Goal: Feedback & Contribution: Contribute content

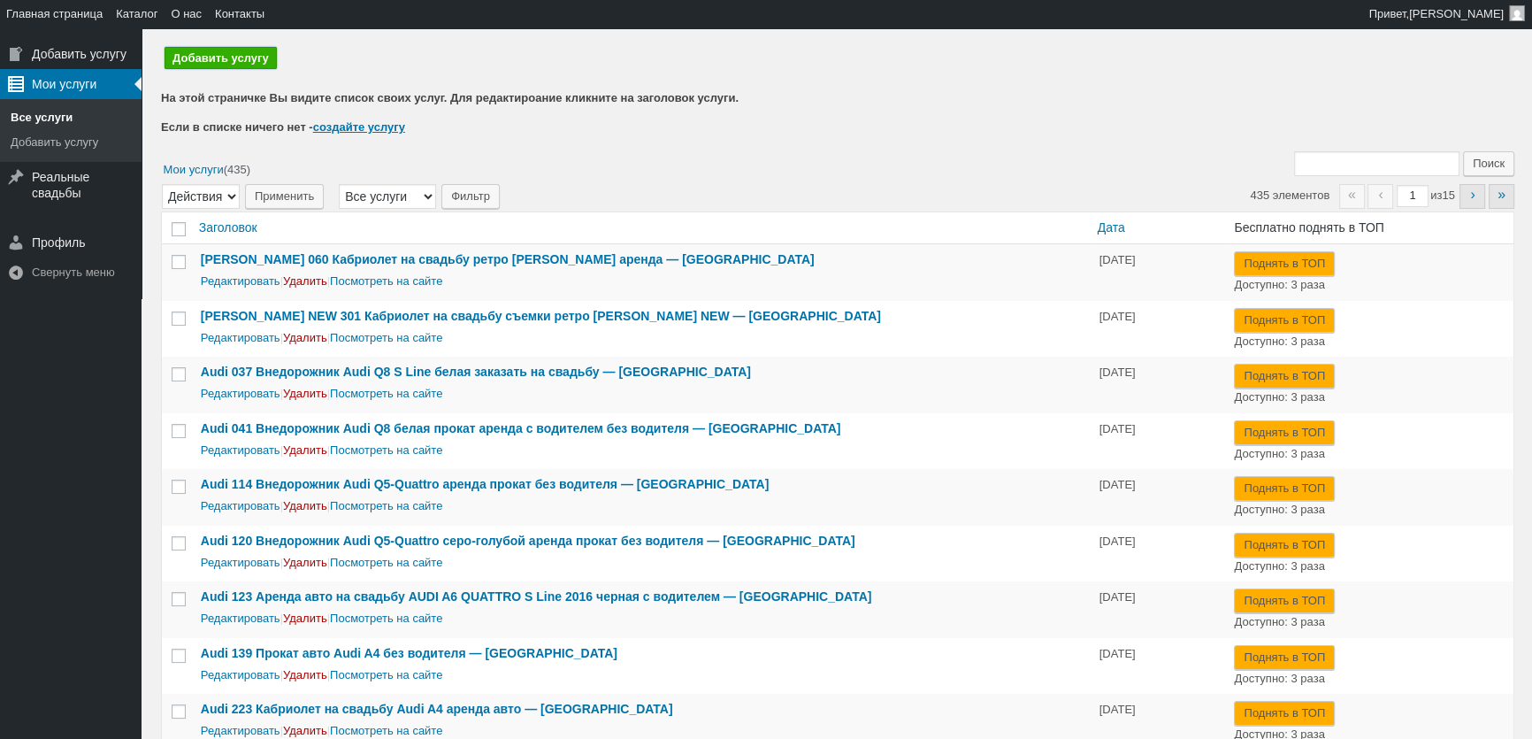
click at [238, 65] on link "Добавить услугу" at bounding box center [221, 58] width 112 height 22
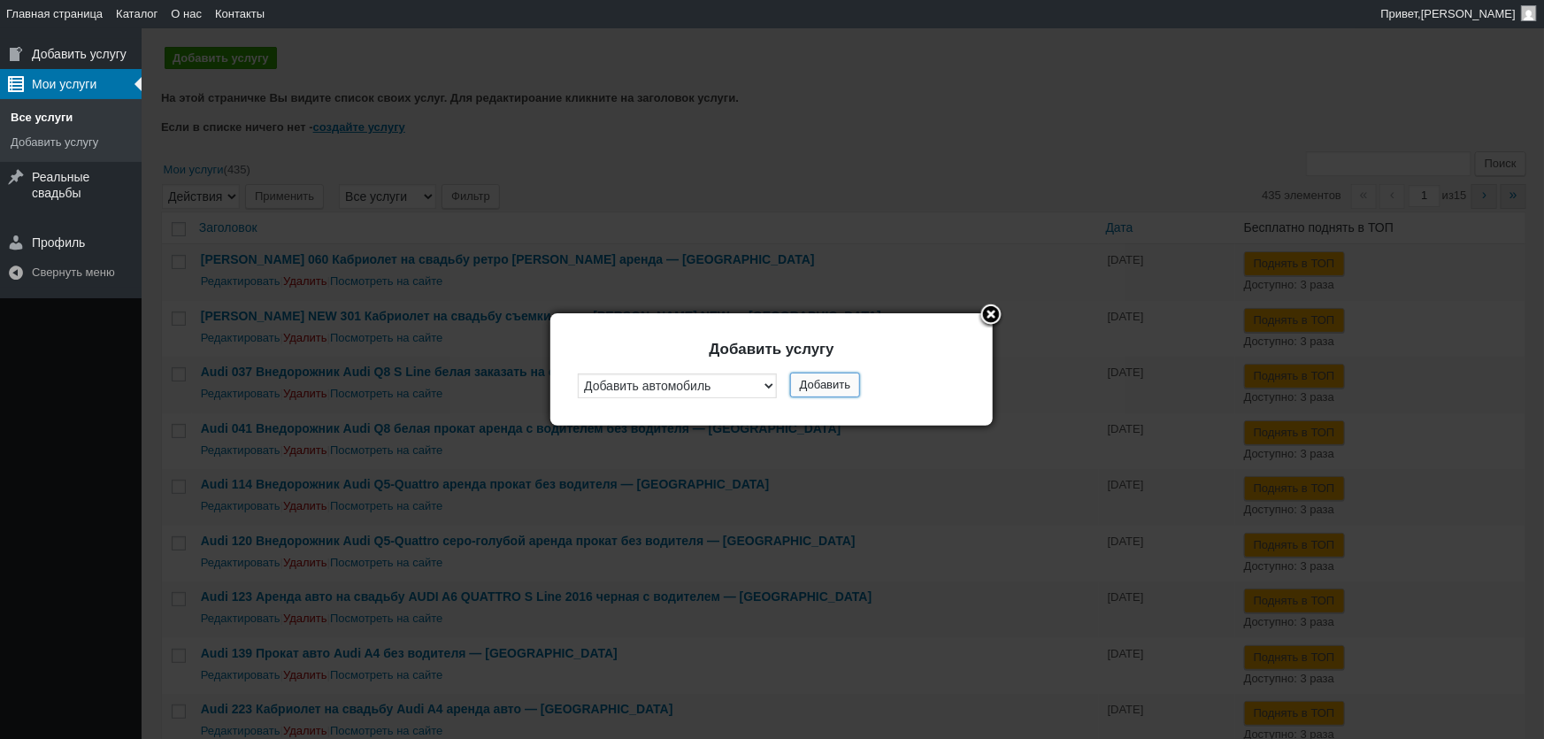
click at [813, 392] on button "Добавить" at bounding box center [825, 384] width 70 height 25
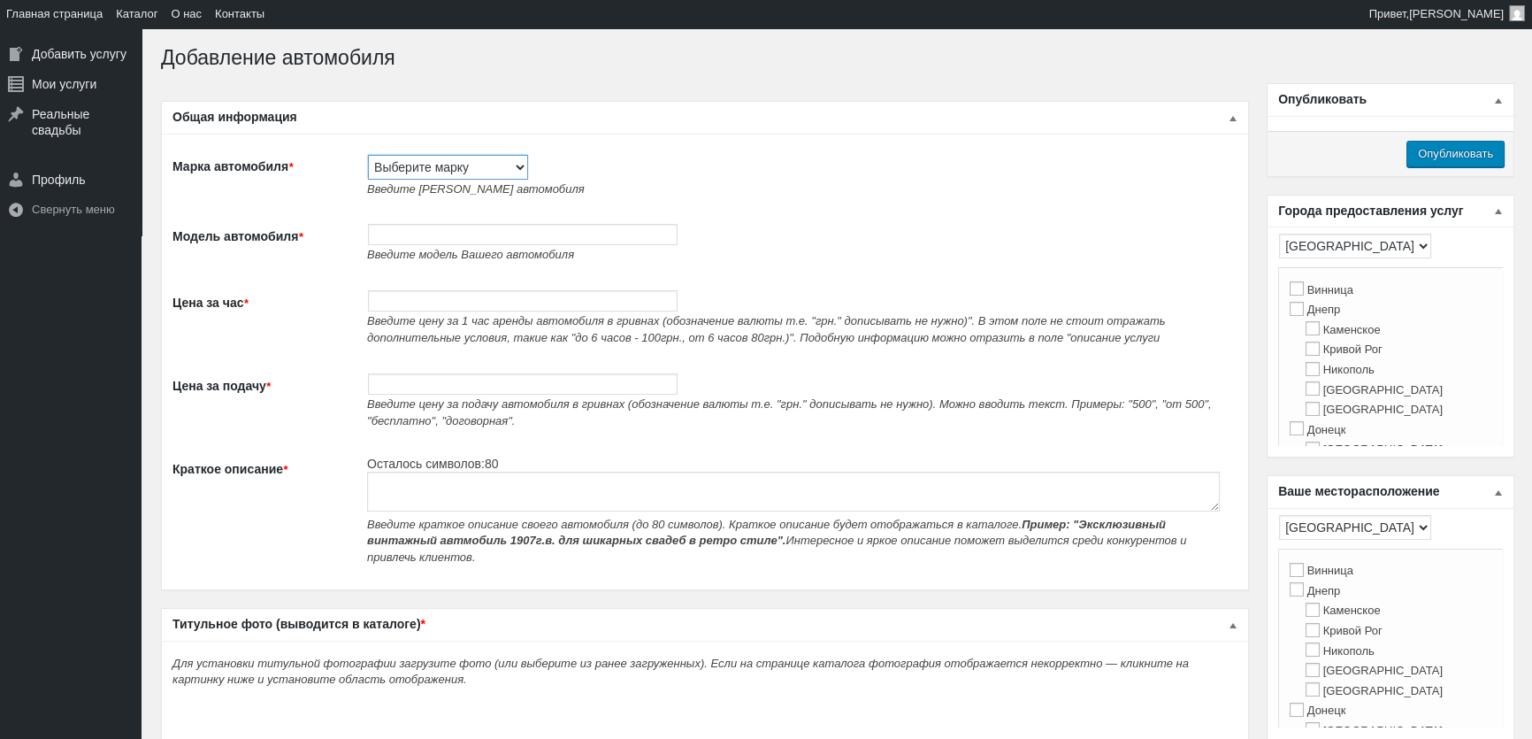
click at [415, 172] on select "Выберите марку Acura Alfa Romeo Alpine Aston [PERSON_NAME] Audi [PERSON_NAME] (…" at bounding box center [448, 167] width 160 height 25
click at [414, 176] on select "Выберите марку Acura Alfa Romeo Alpine Aston Martin Audi Austin Barkas (Баркас)…" at bounding box center [448, 167] width 160 height 25
click at [419, 164] on select "Выберите марку Acura Alfa Romeo Alpine Aston Martin Audi Austin Barkas (Баркас)…" at bounding box center [448, 167] width 160 height 25
select select "Tesla"
click at [368, 155] on select "Выберите марку Acura Alfa Romeo Alpine Aston Martin Audi Austin Barkas (Баркас)…" at bounding box center [448, 167] width 160 height 25
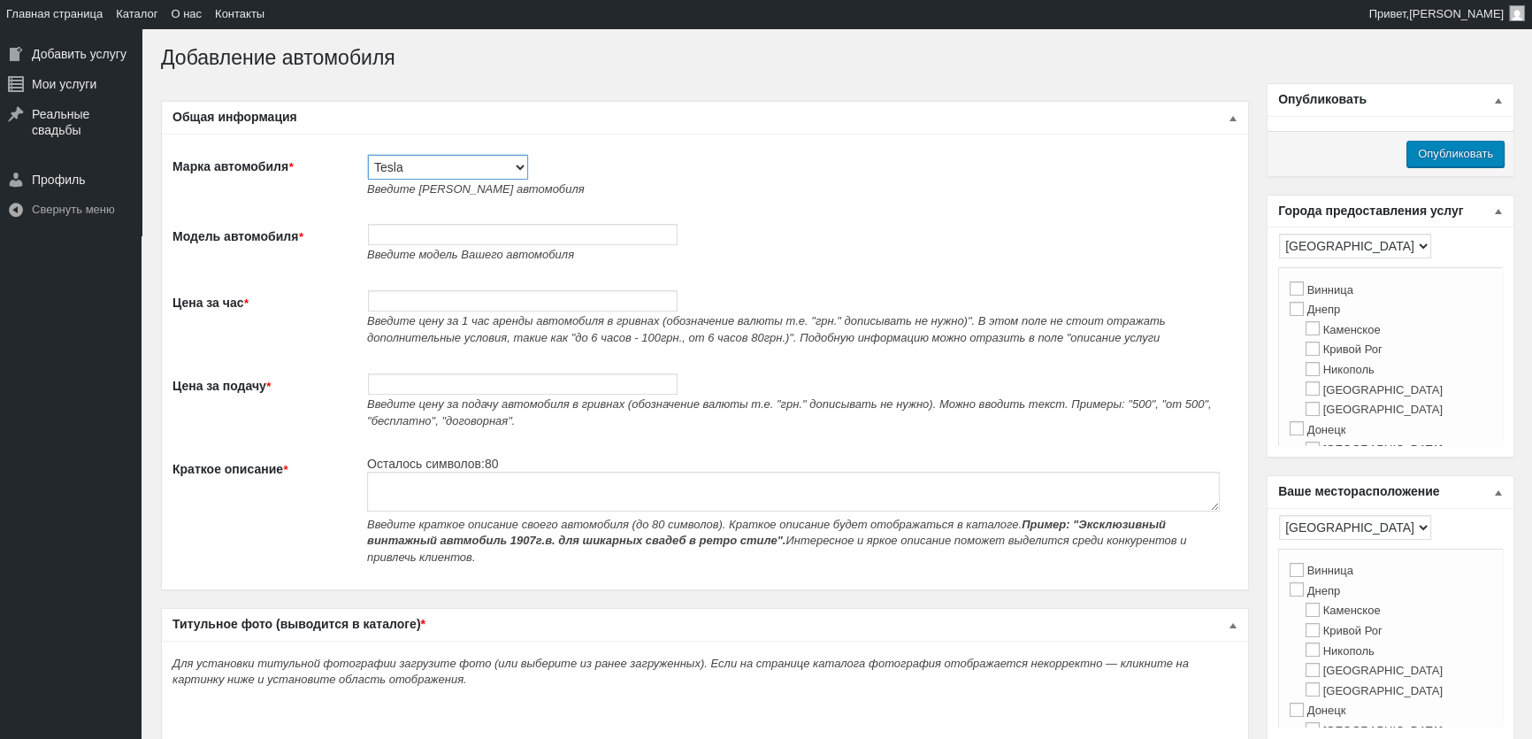
type input "Tesla"
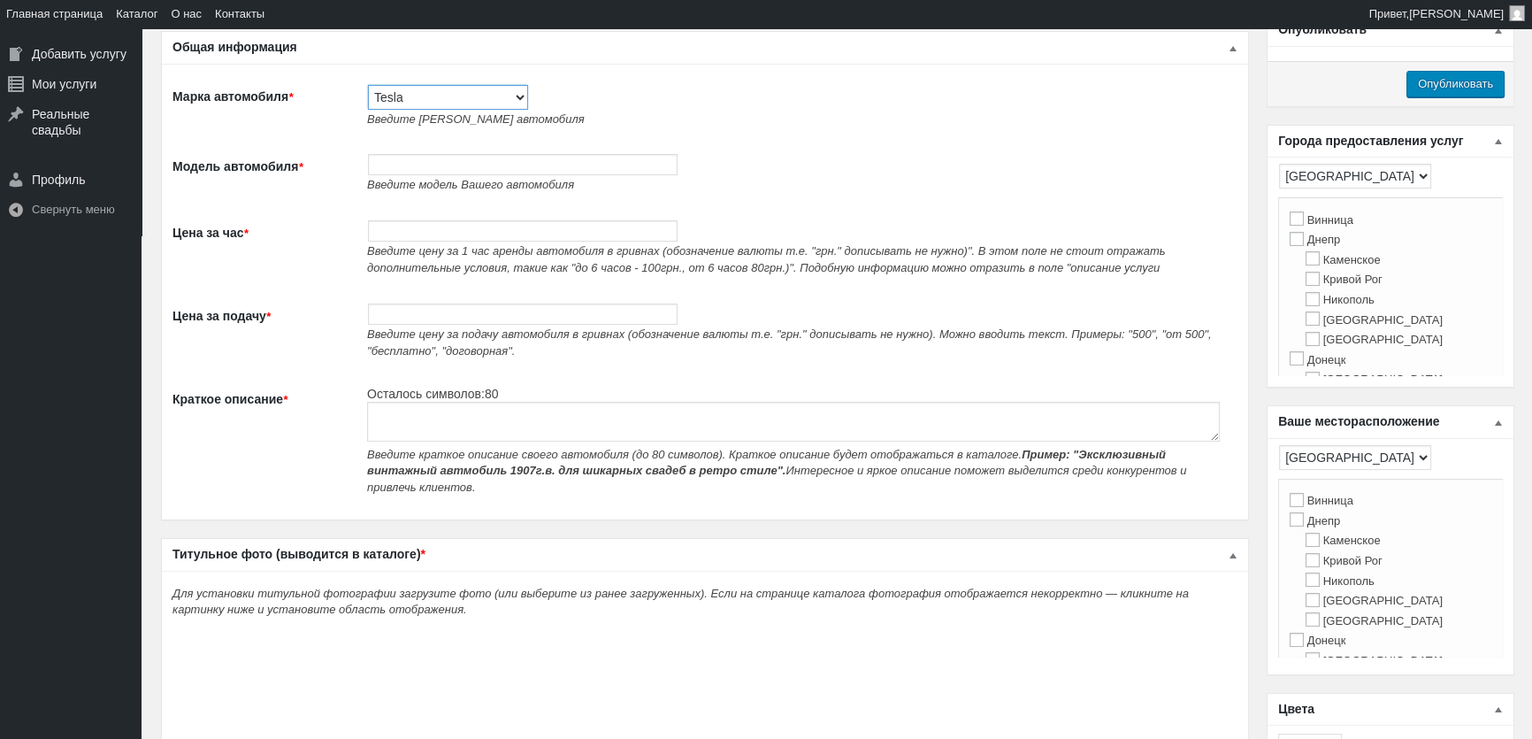
scroll to position [160, 0]
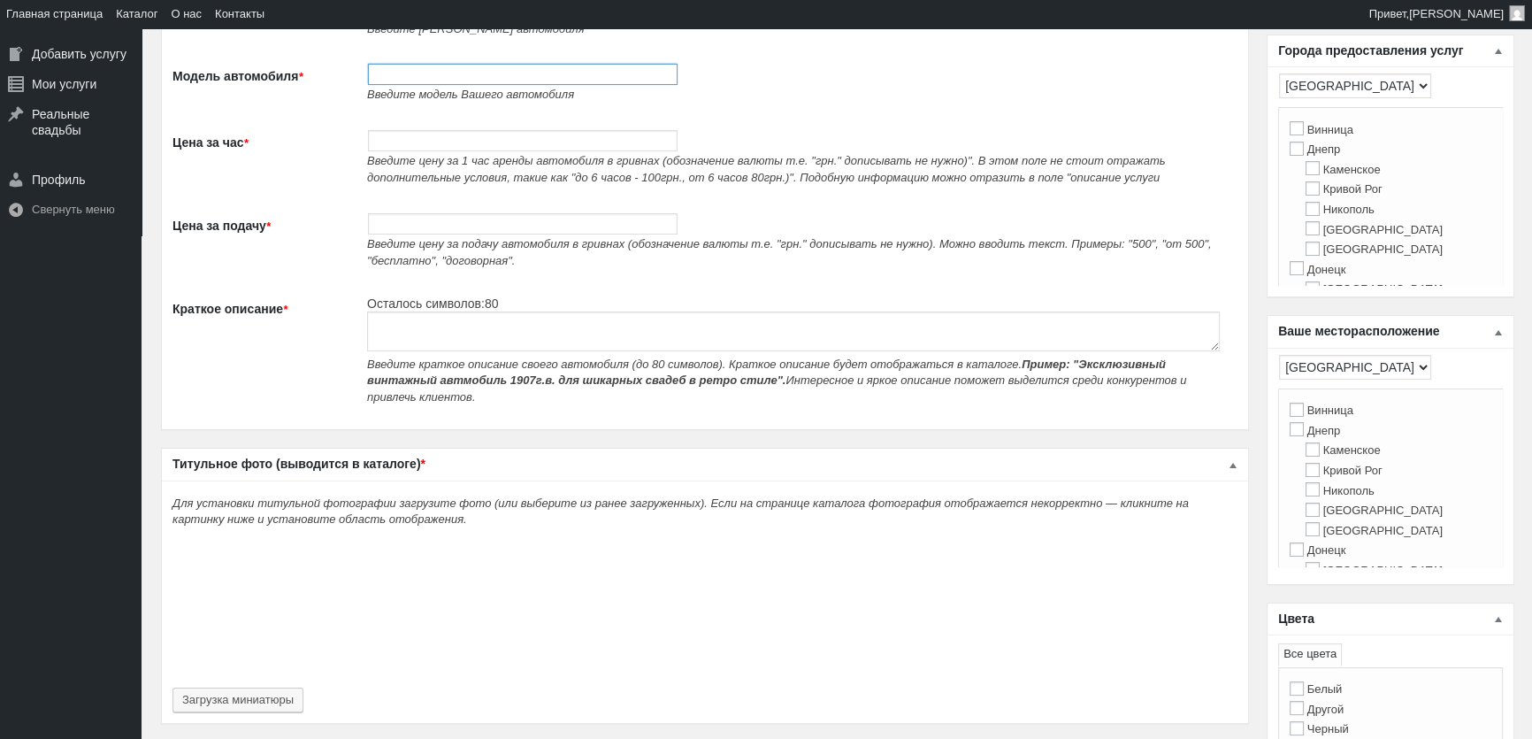
click at [431, 77] on input "Модель автомобиля *" at bounding box center [523, 74] width 310 height 21
paste input "Tesla Cybertruck черный прокат без водителя на фотосессию съемки"
type input "351 Tesla Cybertruck черный прокат без водителя на фотосессию съемки"
click at [417, 334] on textarea "Краткое описание *" at bounding box center [793, 331] width 853 height 40
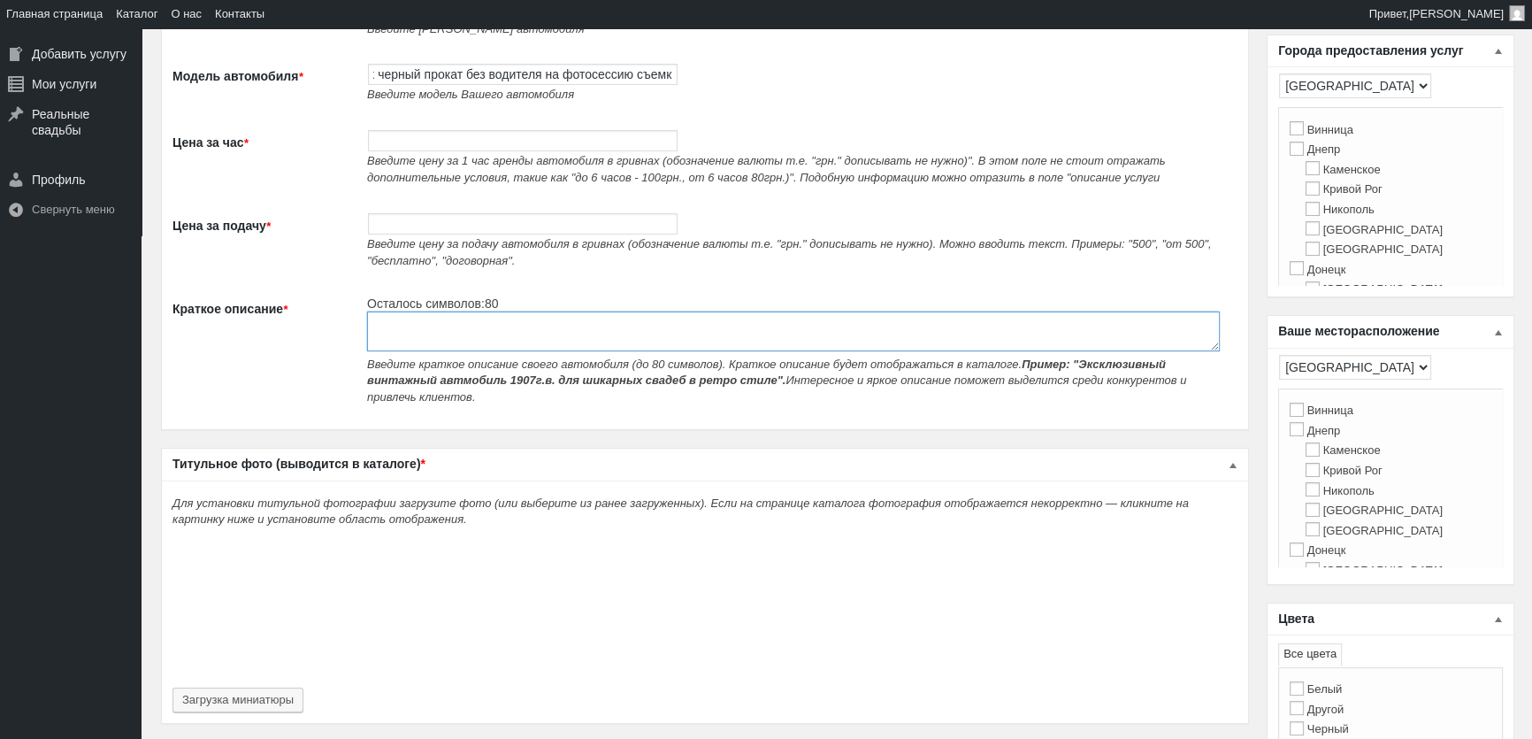
scroll to position [0, 0]
paste textarea "Tesla Cybertruck черный прокат без водителя на фотосессию съемки"
type textarea "Tesla Cybertruck черный прокат без водителя на фотосессию съемки"
click at [389, 125] on td "Введите цену за 1 час аренды автомобиля в гривнах (обозначение валюты т.е. "грн…" at bounding box center [797, 157] width 879 height 83
click at [433, 134] on input "Цена за час *" at bounding box center [523, 140] width 310 height 21
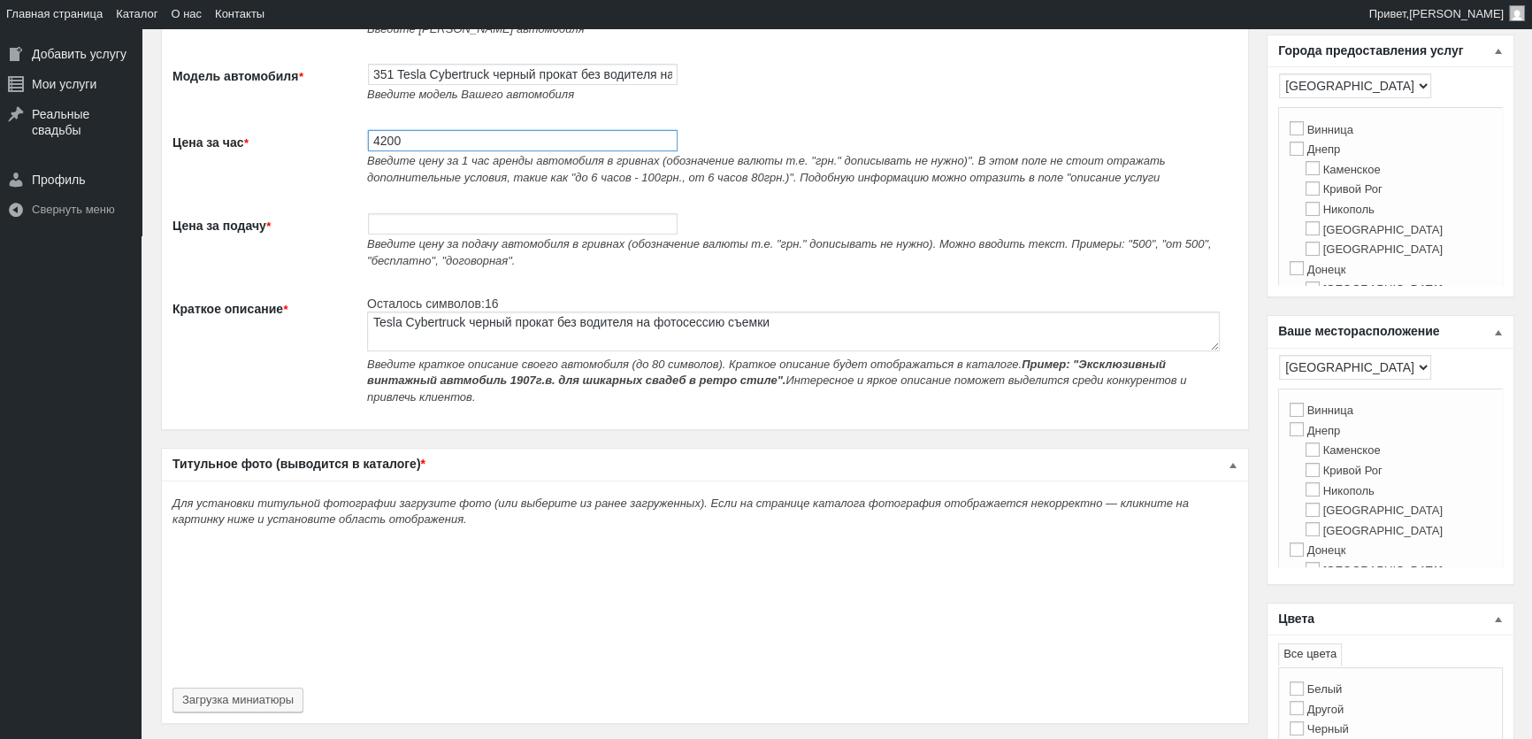
type input "4200"
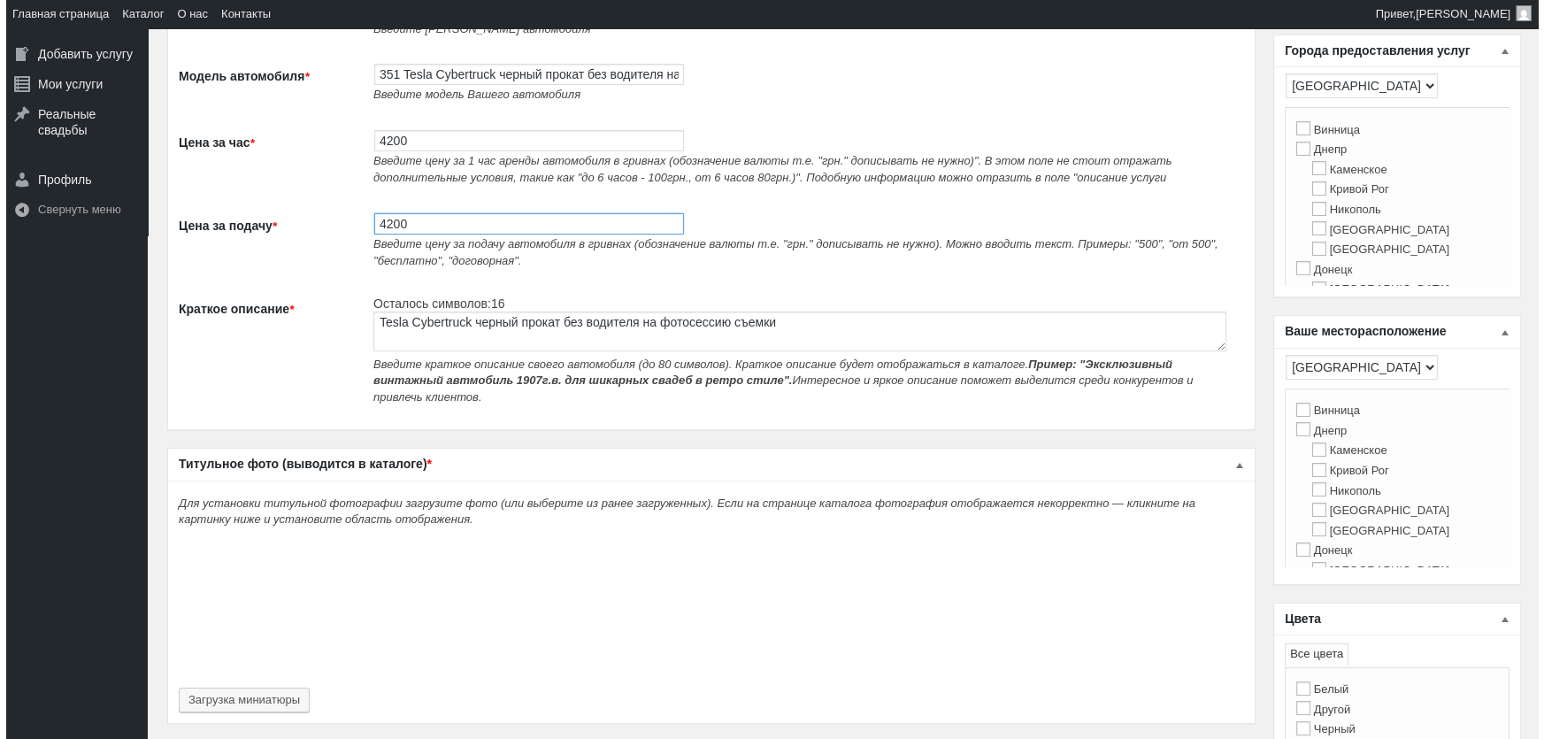
scroll to position [482, 0]
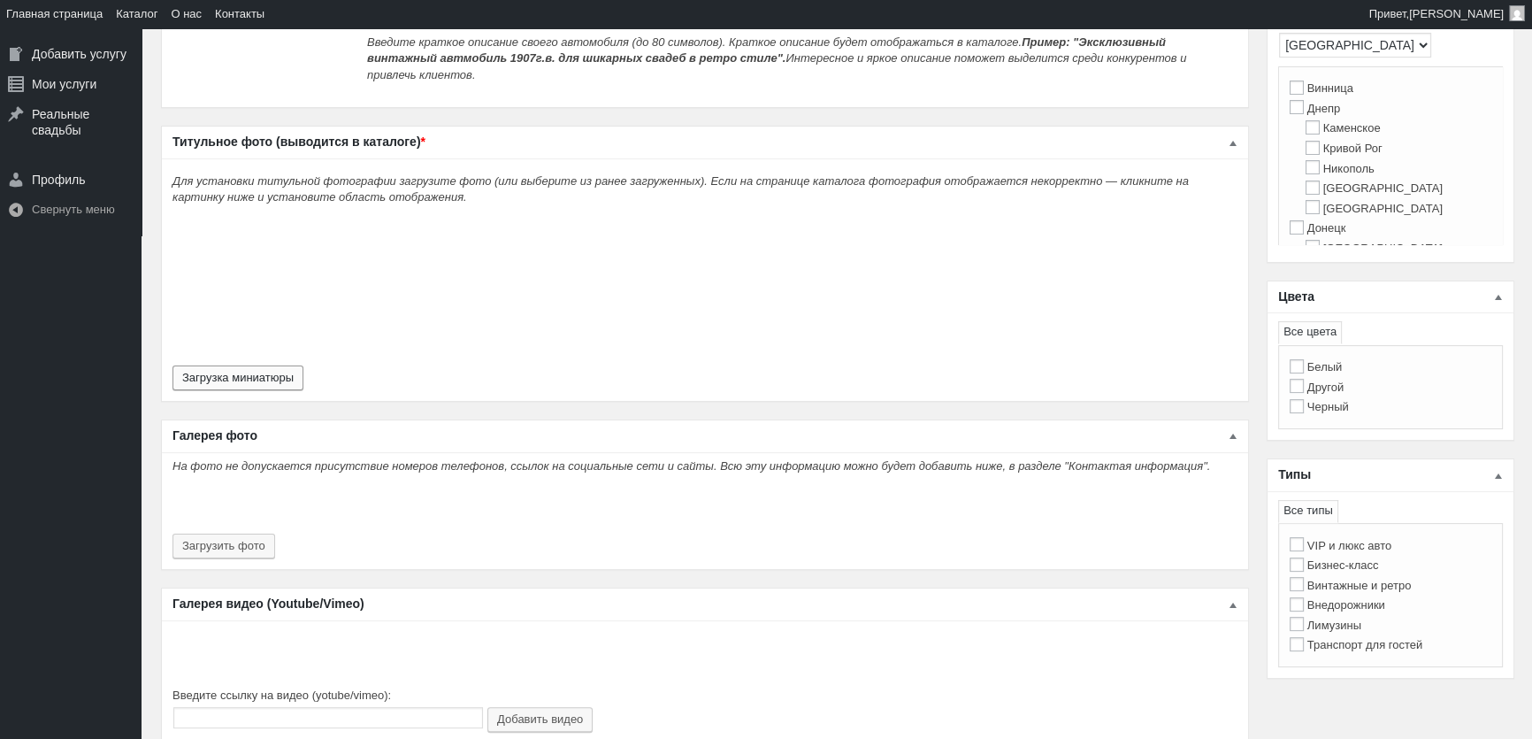
type input "4200"
click at [267, 365] on button "Загрузка миниатюры" at bounding box center [238, 377] width 131 height 25
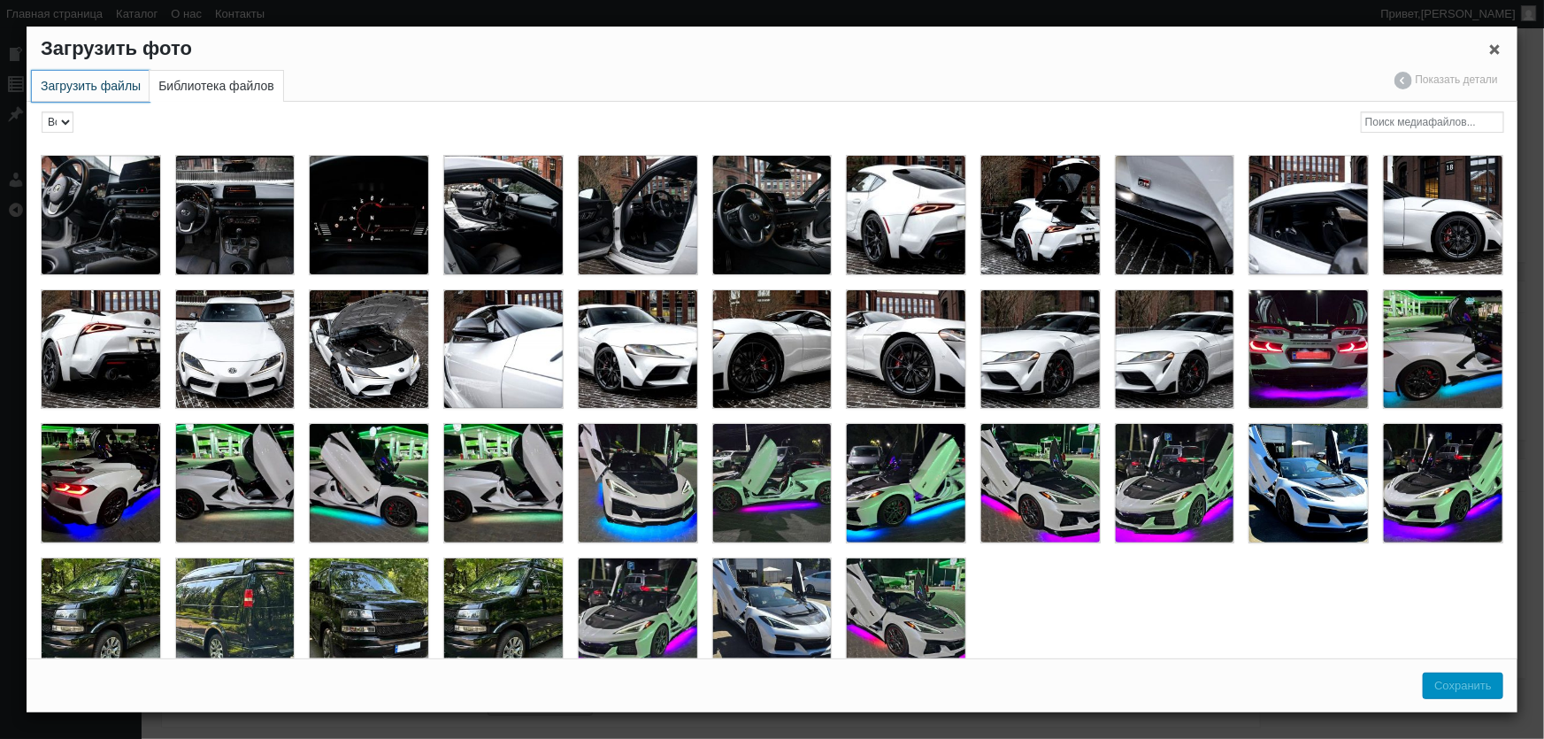
click at [113, 100] on link "Загрузить файлы" at bounding box center [91, 86] width 118 height 31
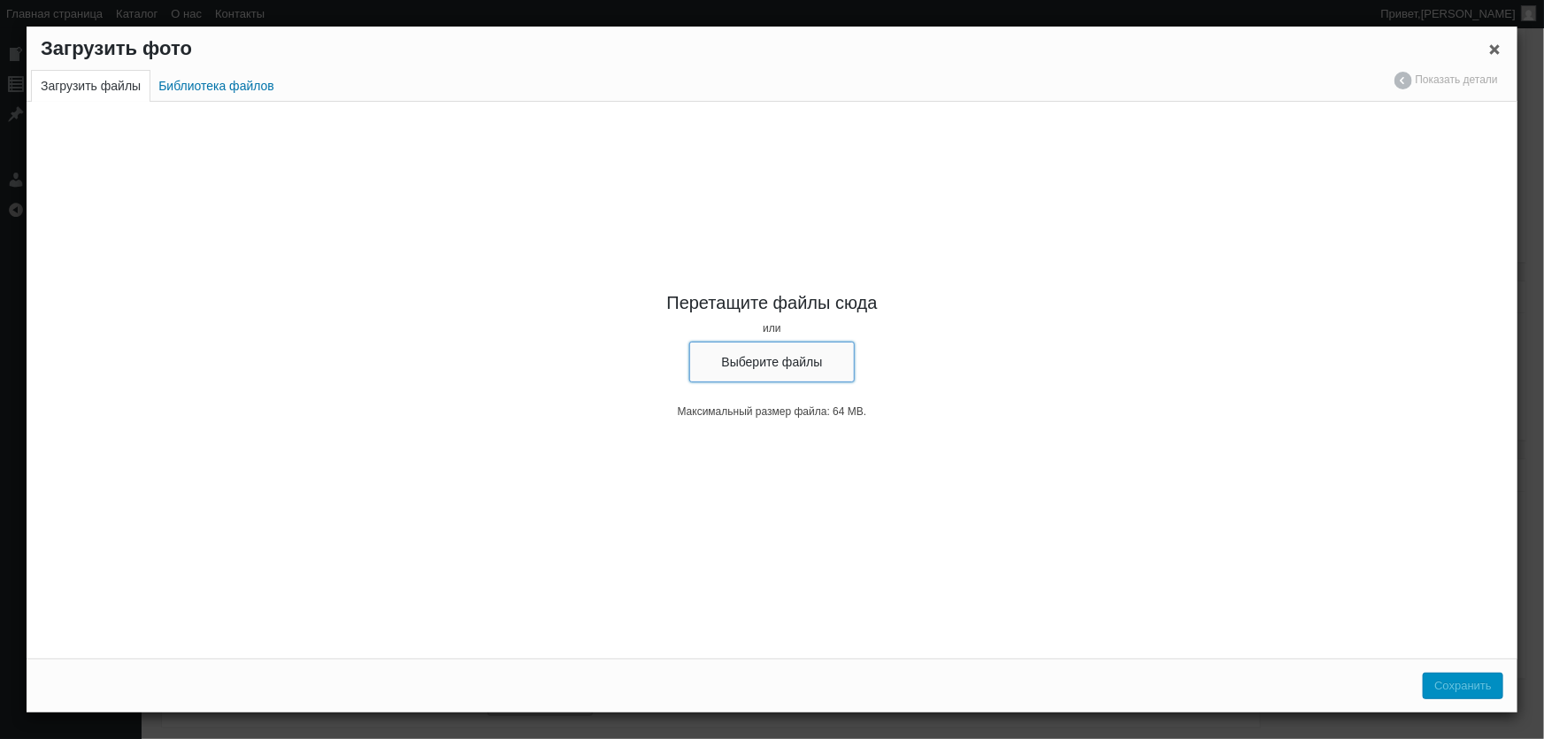
click at [833, 371] on button "Выберите файлы" at bounding box center [772, 361] width 166 height 41
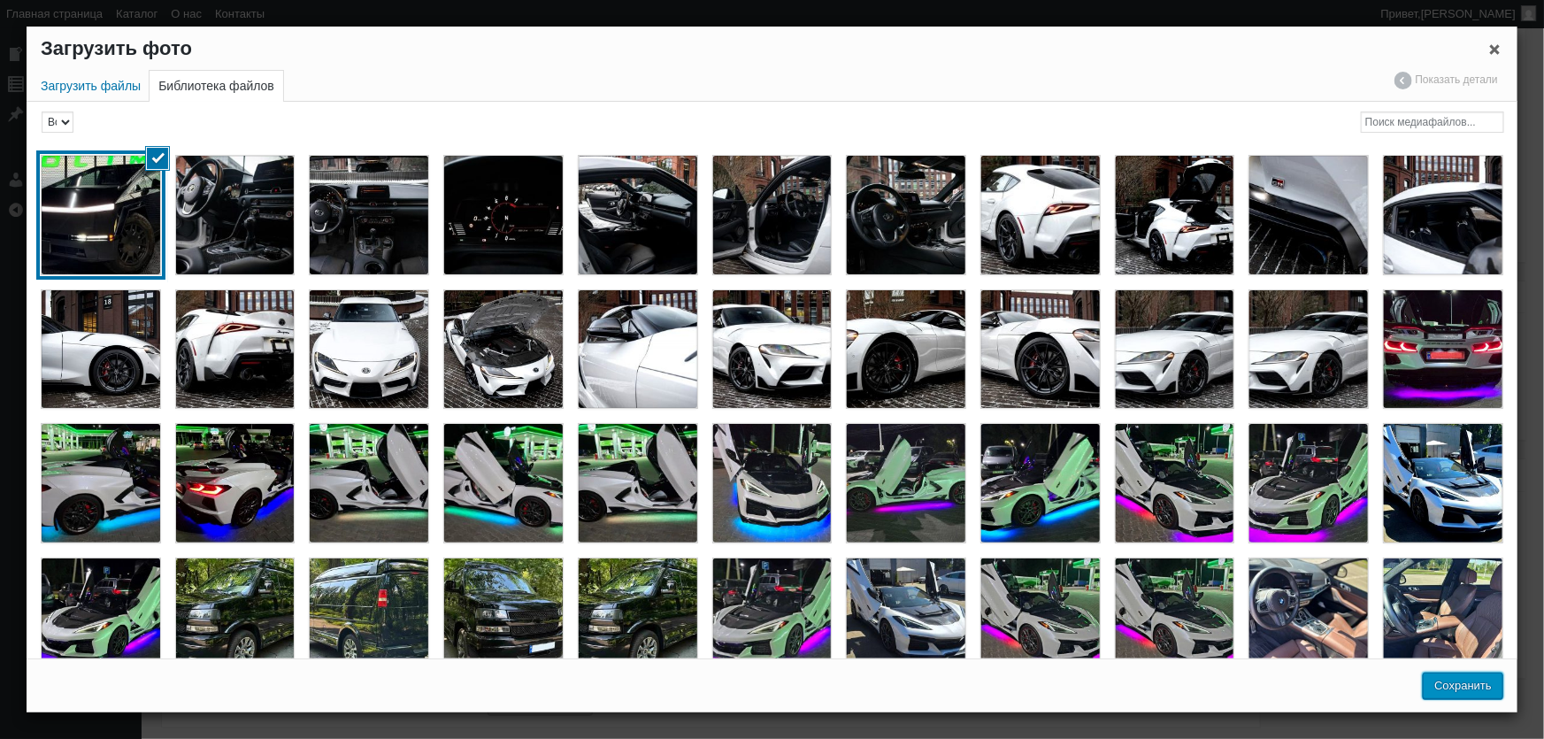
click at [1481, 681] on button "Сохранить" at bounding box center [1463, 685] width 81 height 27
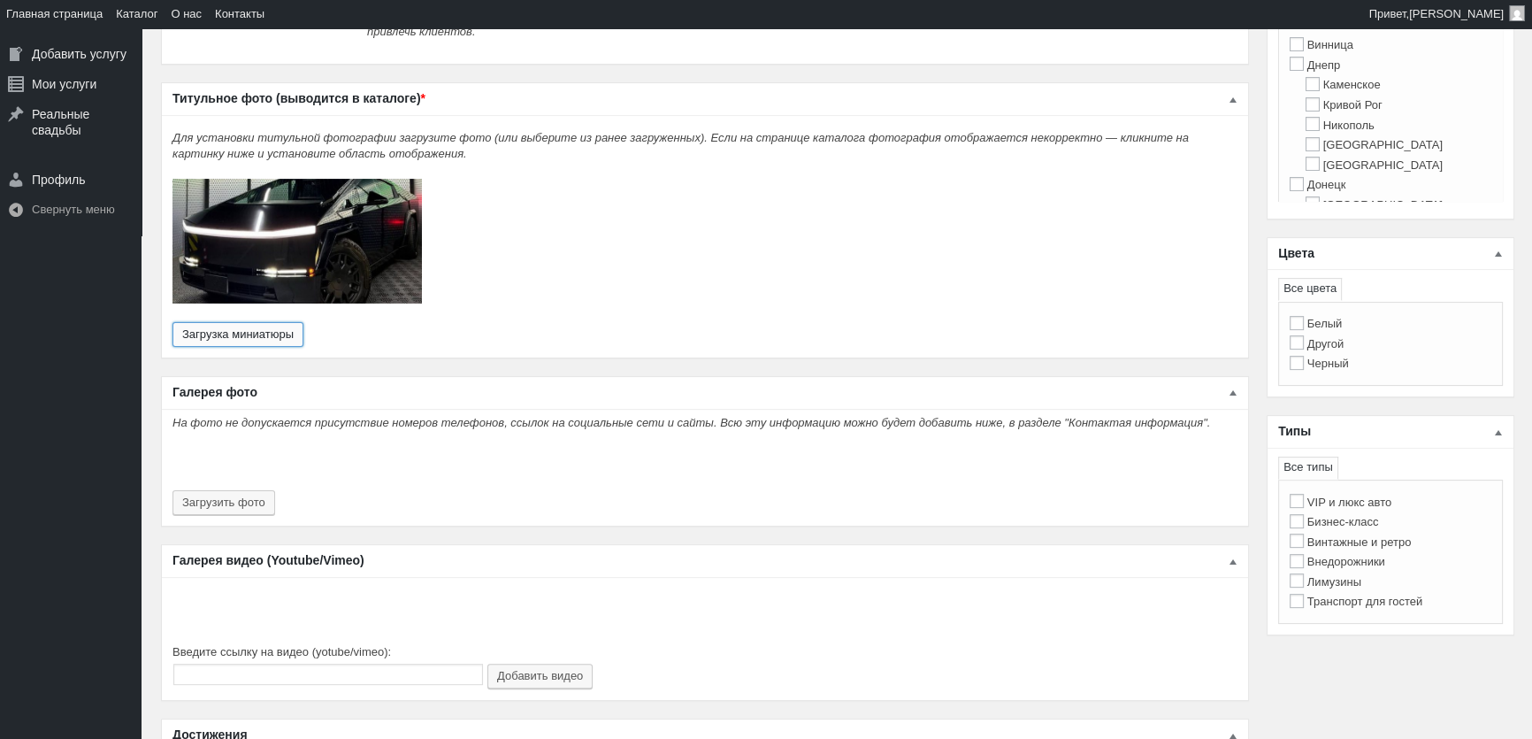
scroll to position [643, 0]
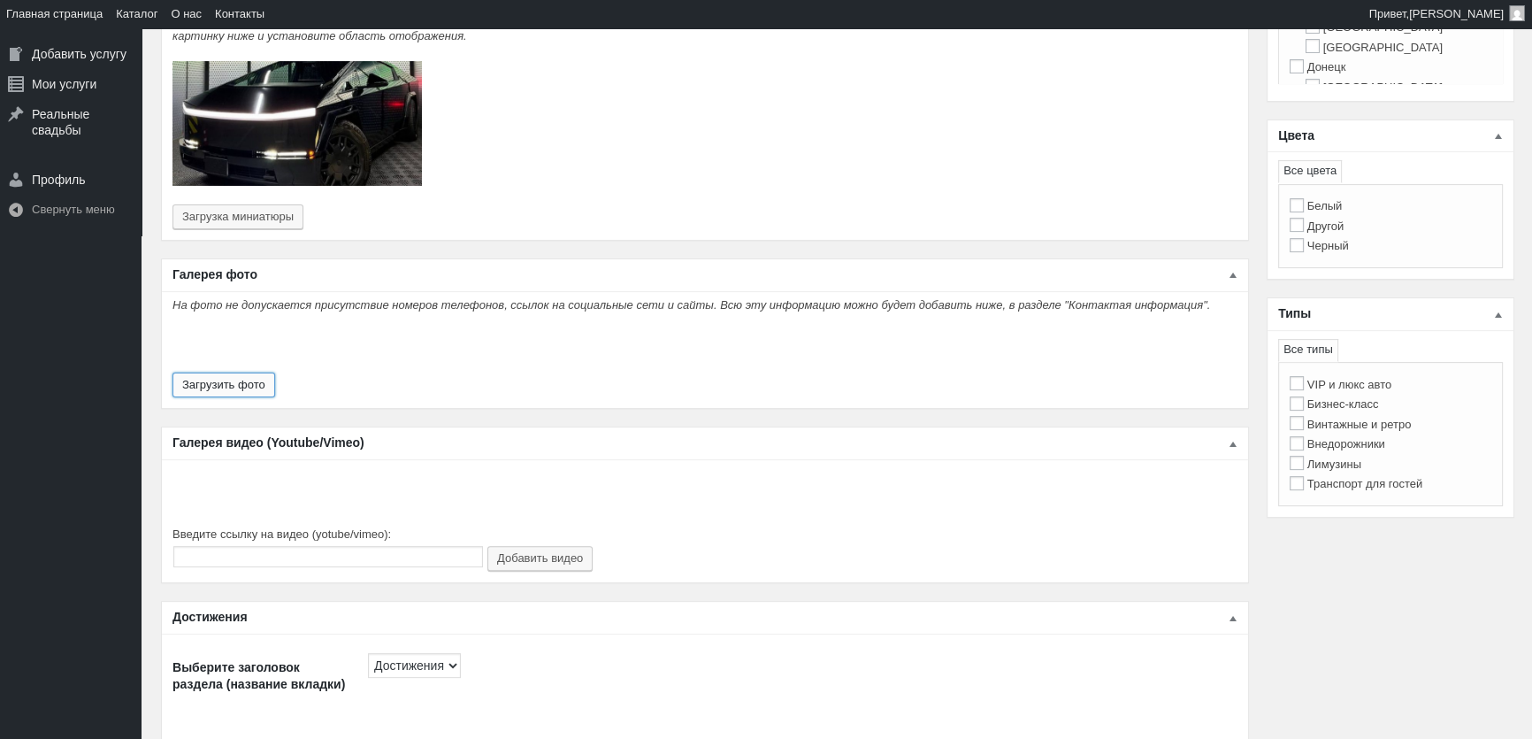
click at [210, 372] on button "Загрузить фото" at bounding box center [224, 384] width 103 height 25
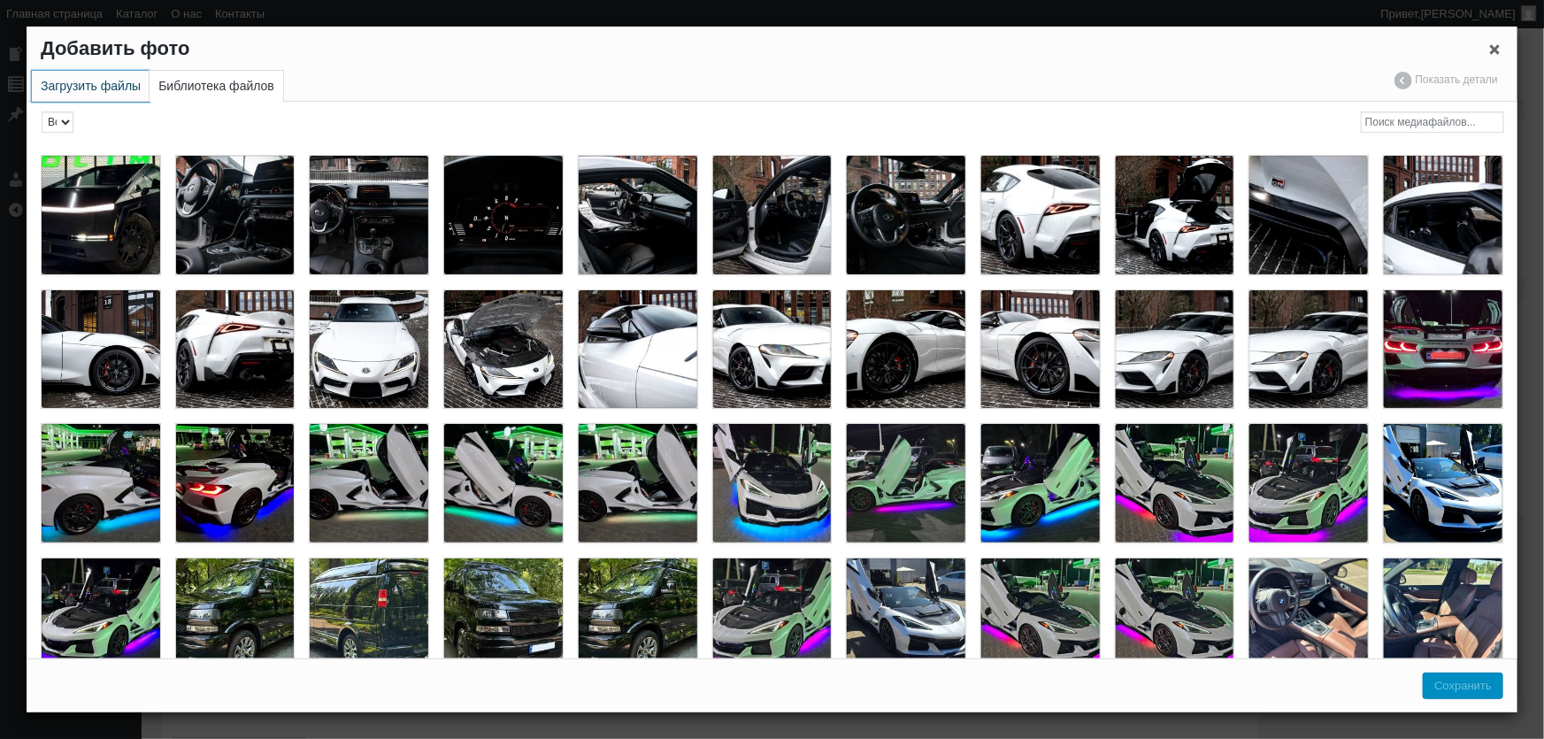
click at [91, 85] on link "Загрузить файлы" at bounding box center [91, 86] width 118 height 31
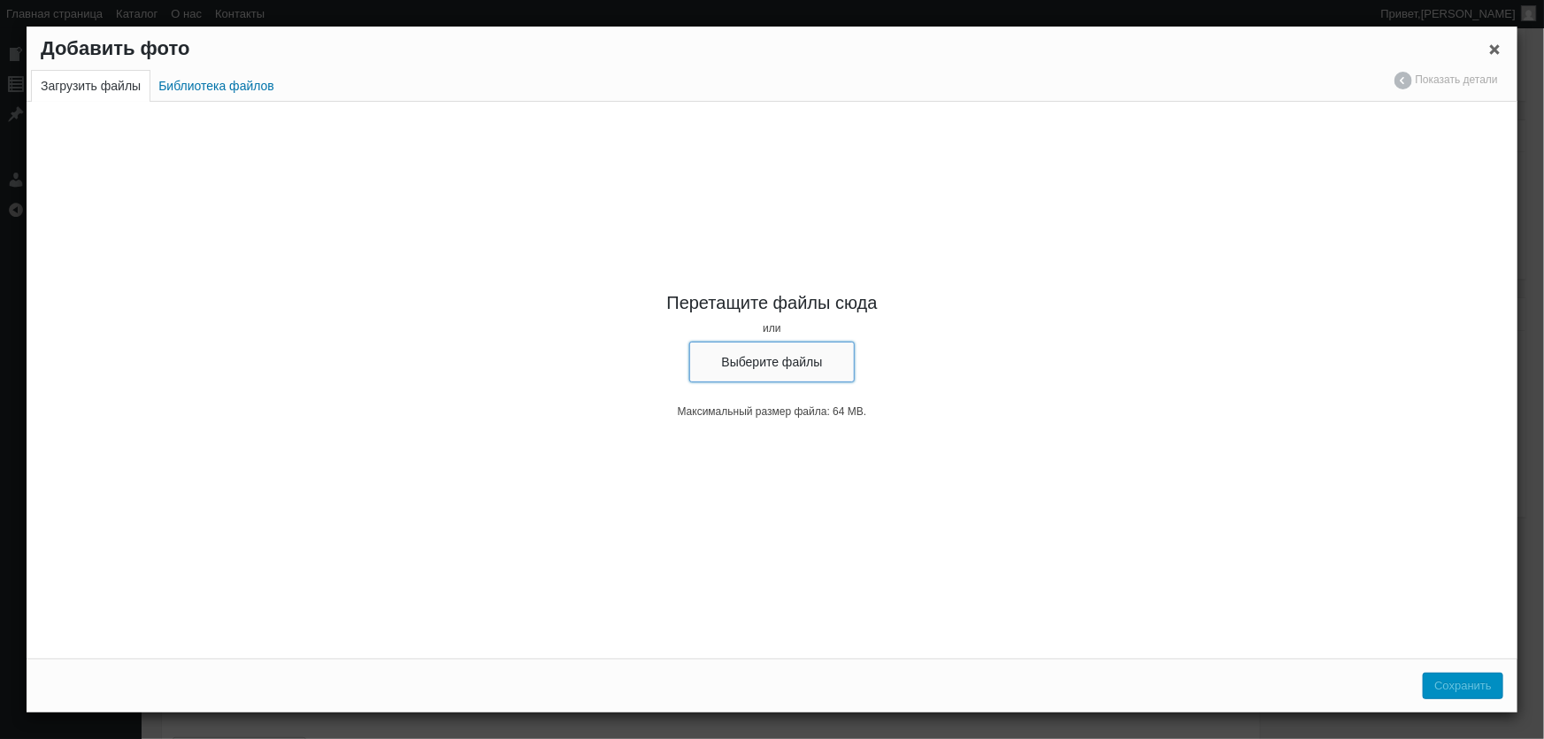
click at [752, 353] on button "Выберите файлы" at bounding box center [772, 361] width 166 height 41
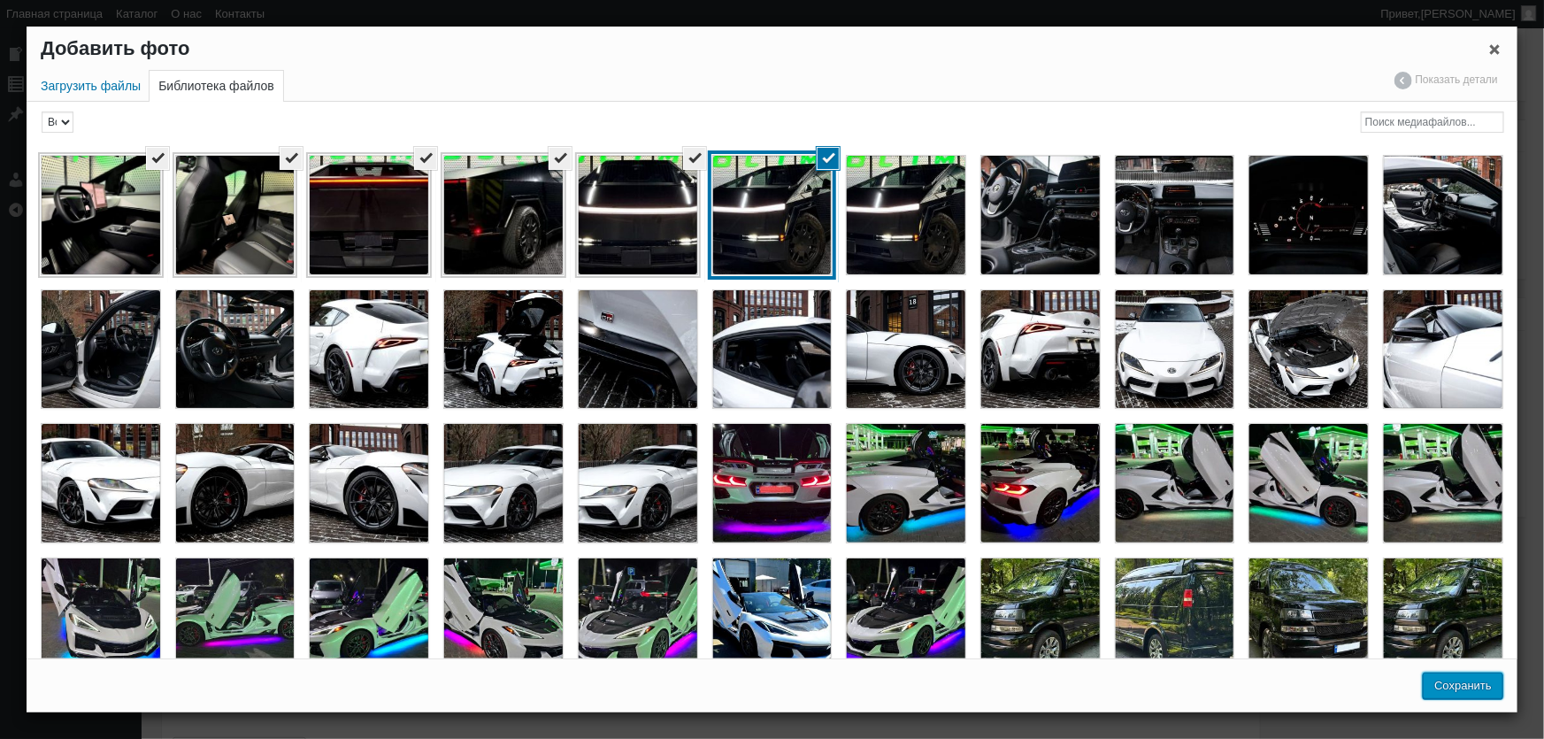
click at [1467, 689] on button "Сохранить" at bounding box center [1463, 685] width 81 height 27
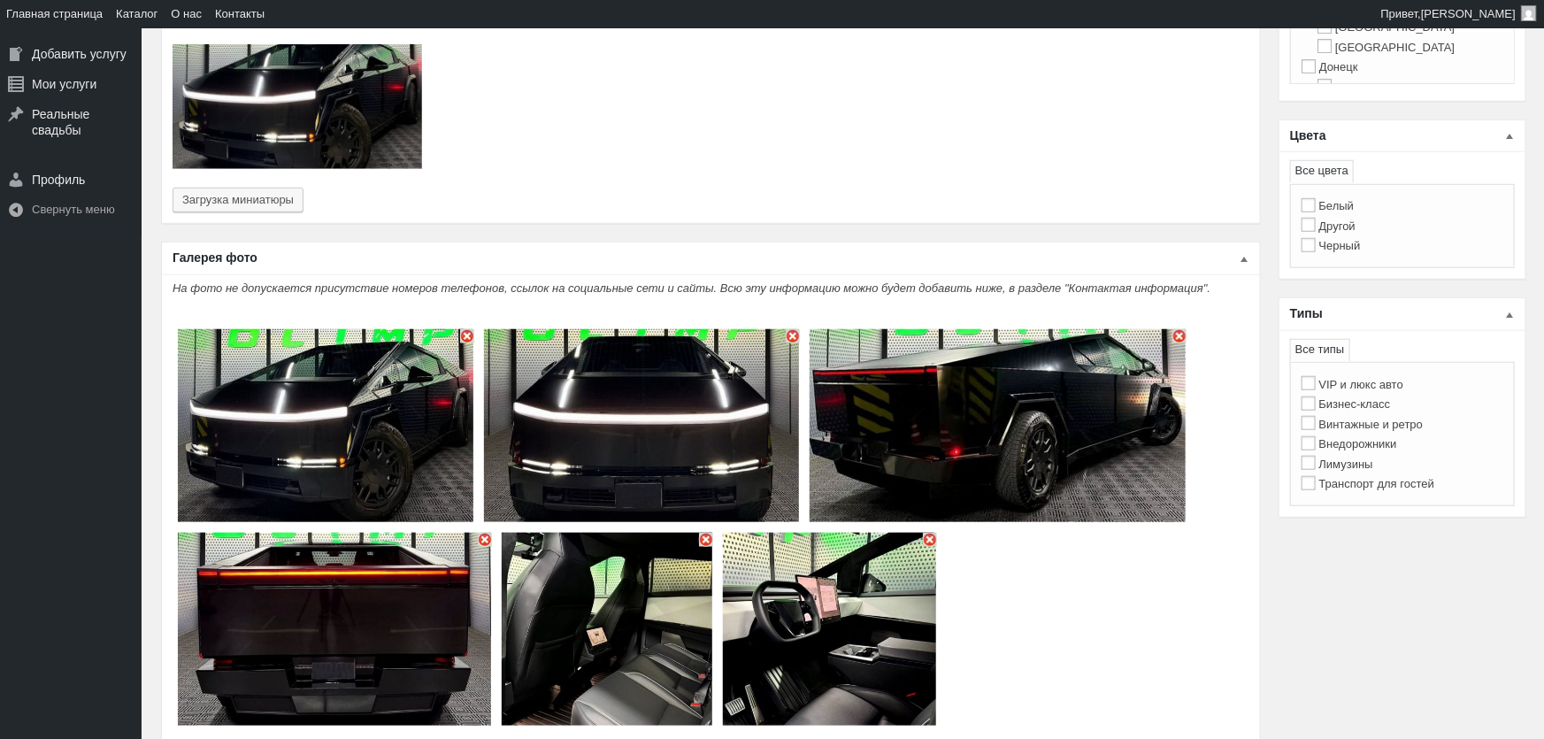
type input "6"
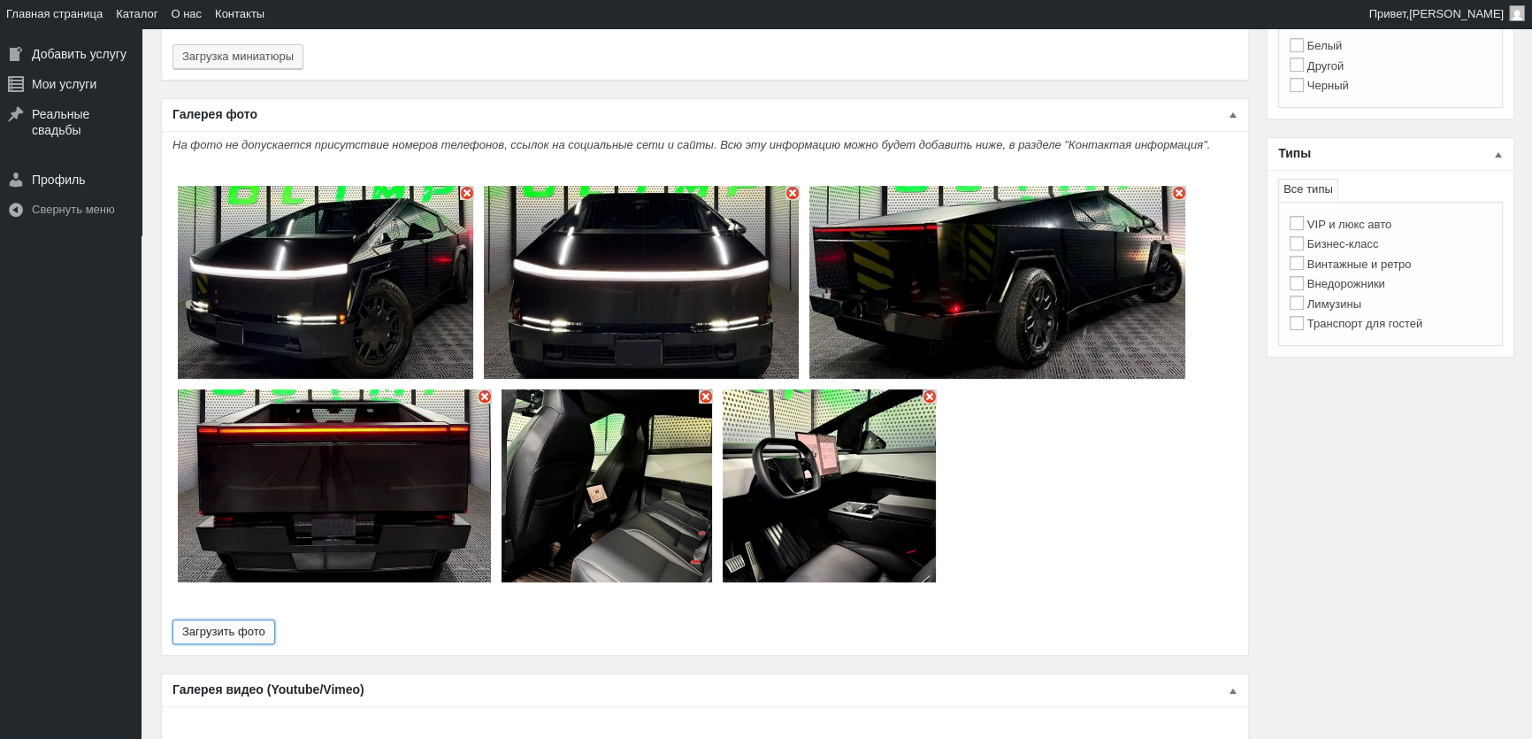
scroll to position [804, 0]
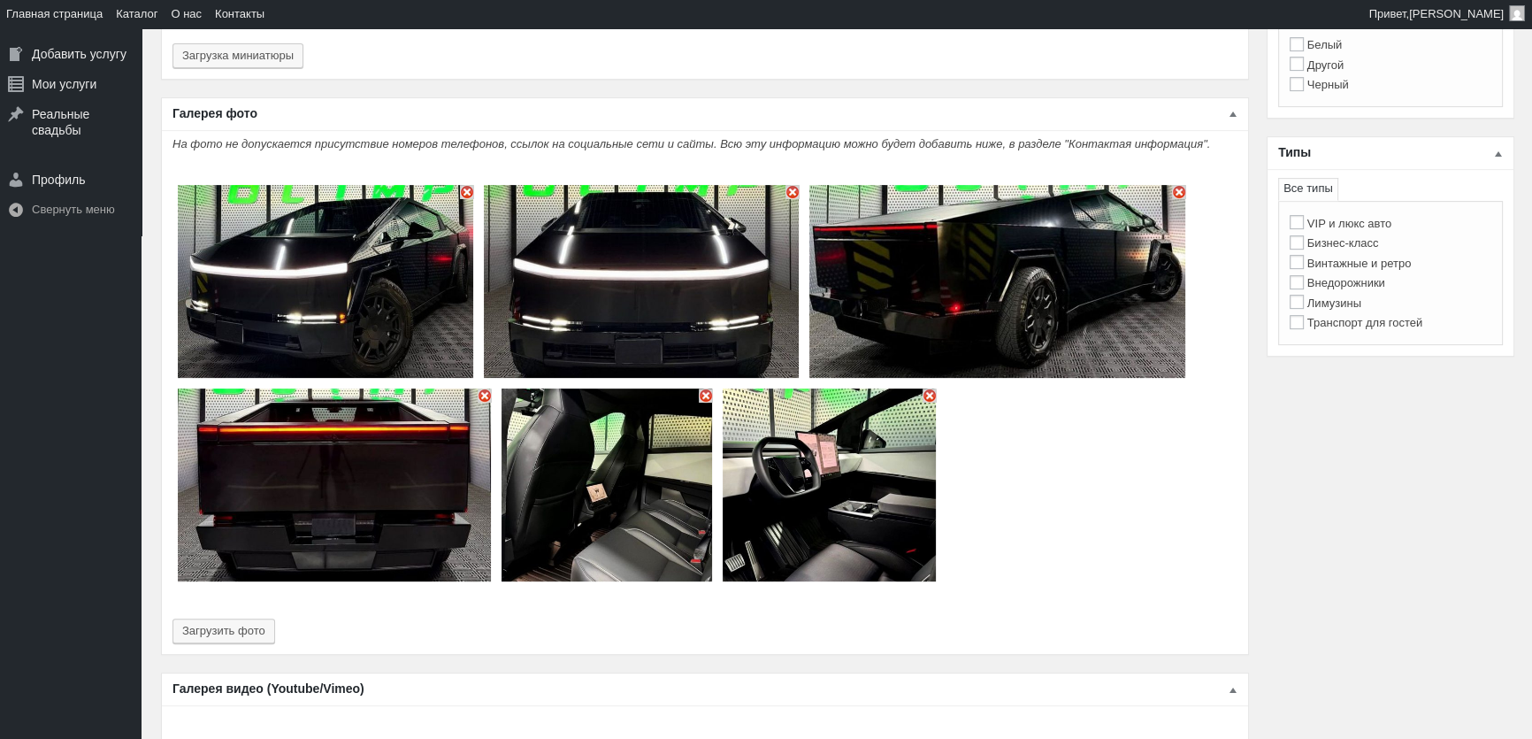
click at [1385, 287] on label "Внедорожники" at bounding box center [1338, 282] width 96 height 13
click at [1304, 287] on input "Внедорожники" at bounding box center [1297, 282] width 14 height 14
checkbox input "true"
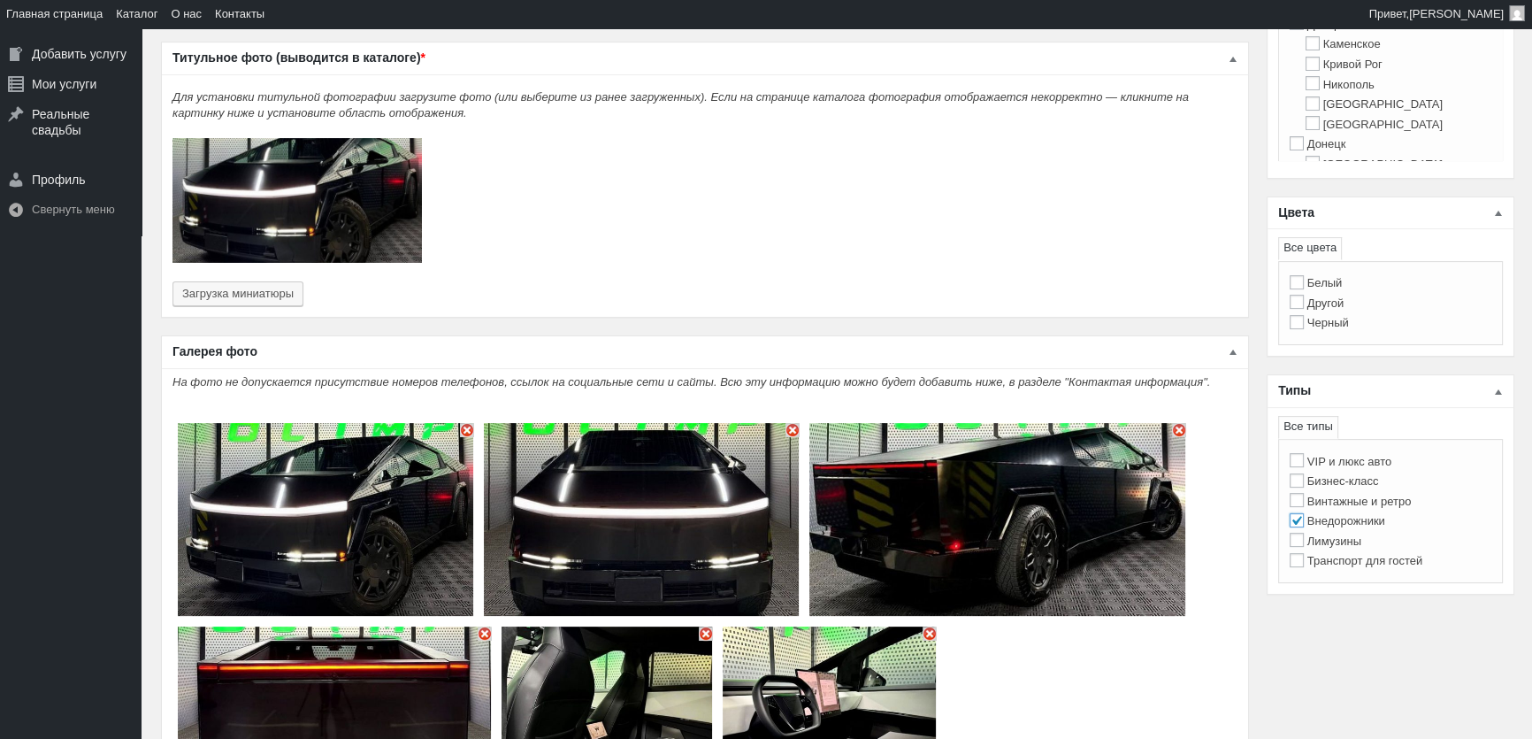
scroll to position [563, 0]
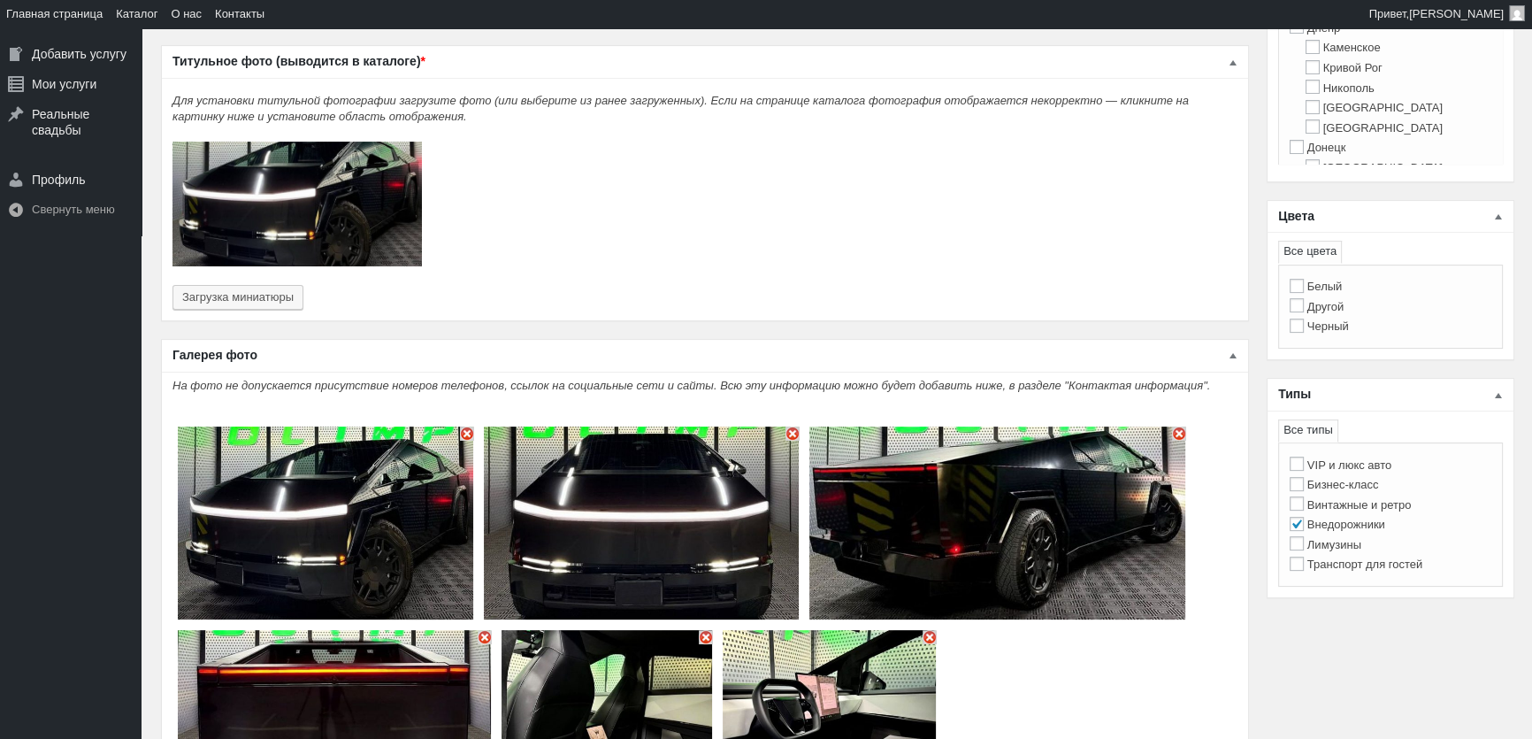
click at [1345, 319] on label "Черный" at bounding box center [1319, 325] width 59 height 13
click at [1304, 318] on input "Черный" at bounding box center [1297, 325] width 14 height 14
checkbox input "true"
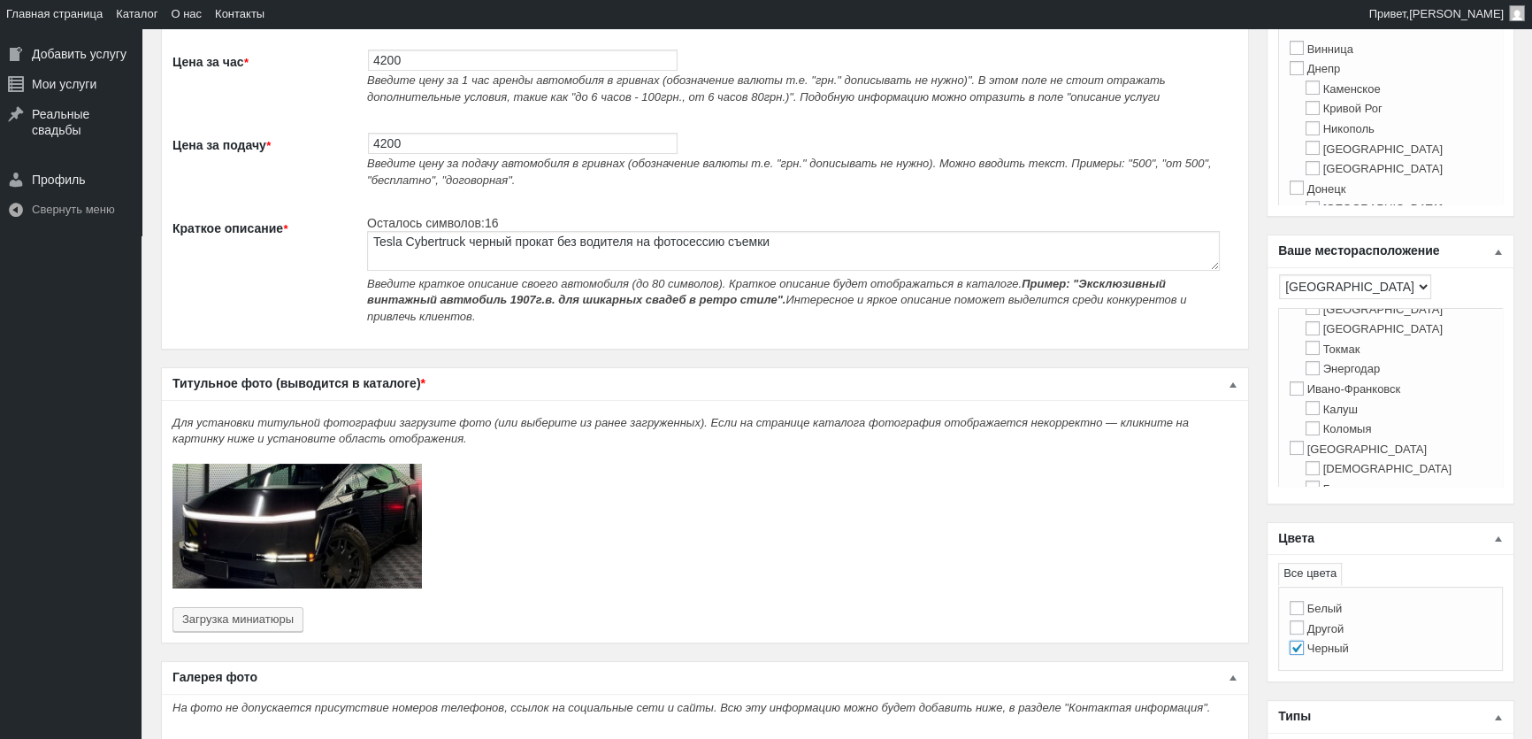
scroll to position [321, 0]
click at [1300, 454] on input "Киев" at bounding box center [1297, 447] width 14 height 14
checkbox input "true"
click at [1296, 173] on input "Киев" at bounding box center [1297, 166] width 14 height 14
checkbox input "true"
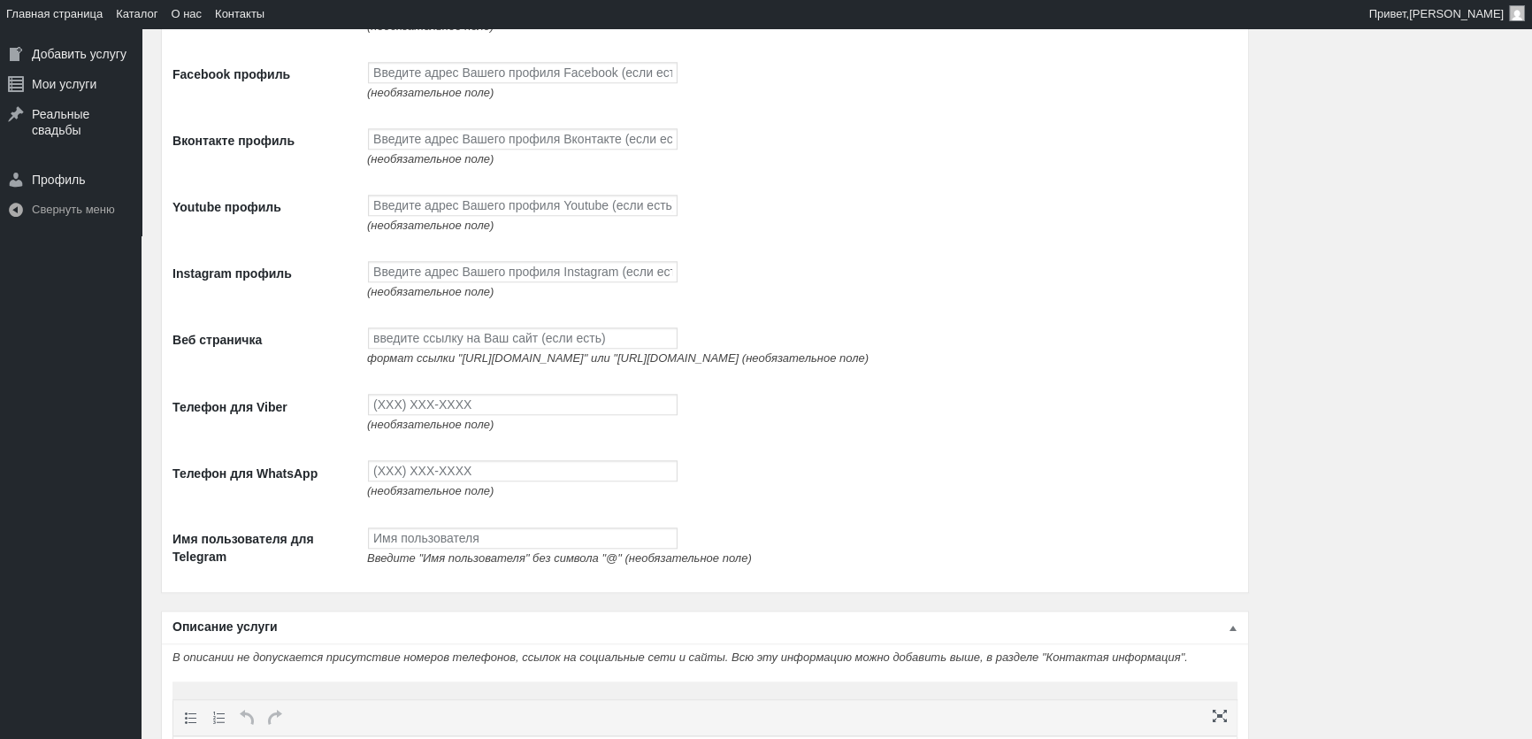
scroll to position [2412, 0]
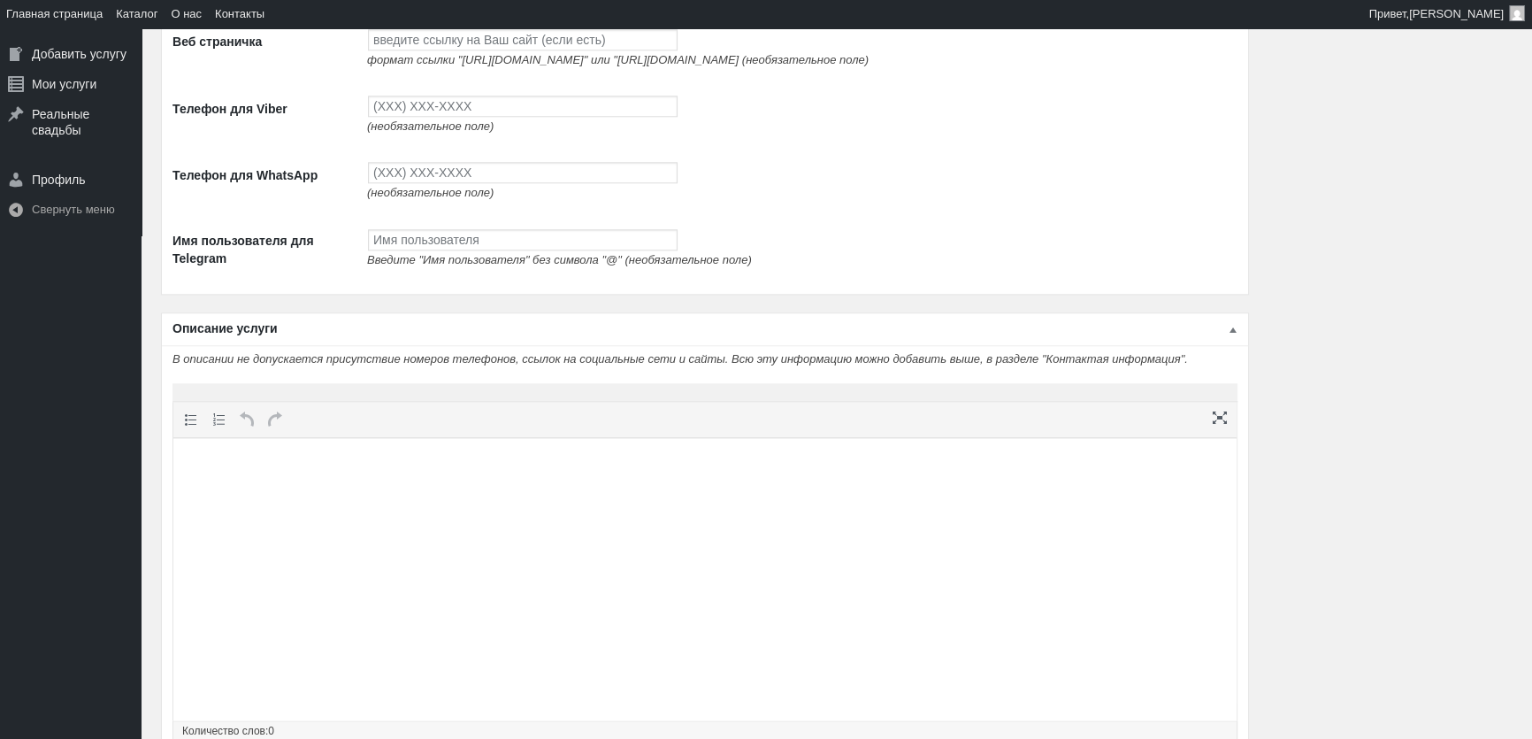
click at [426, 505] on html at bounding box center [704, 471] width 1063 height 67
click at [533, 505] on html at bounding box center [704, 471] width 1063 height 67
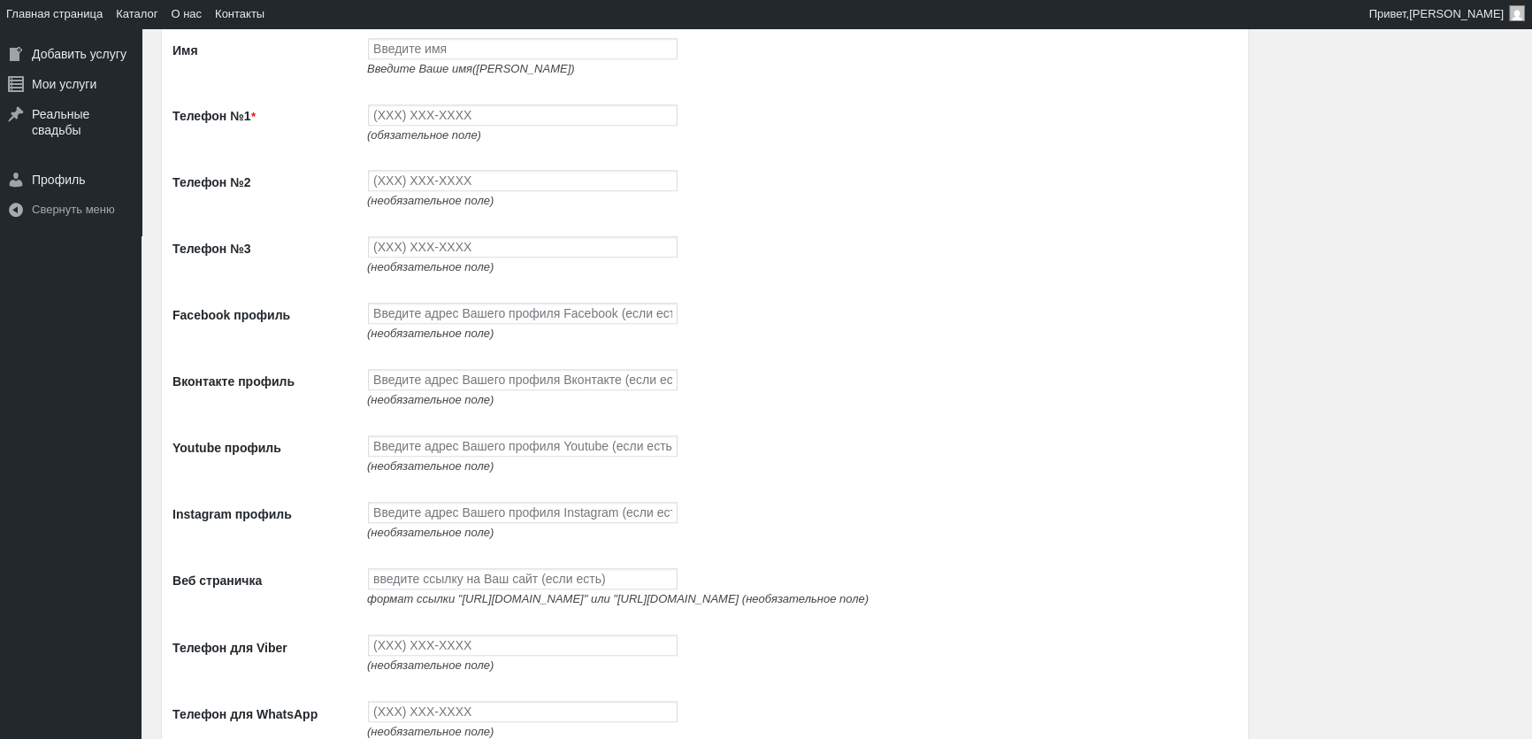
scroll to position [1689, 0]
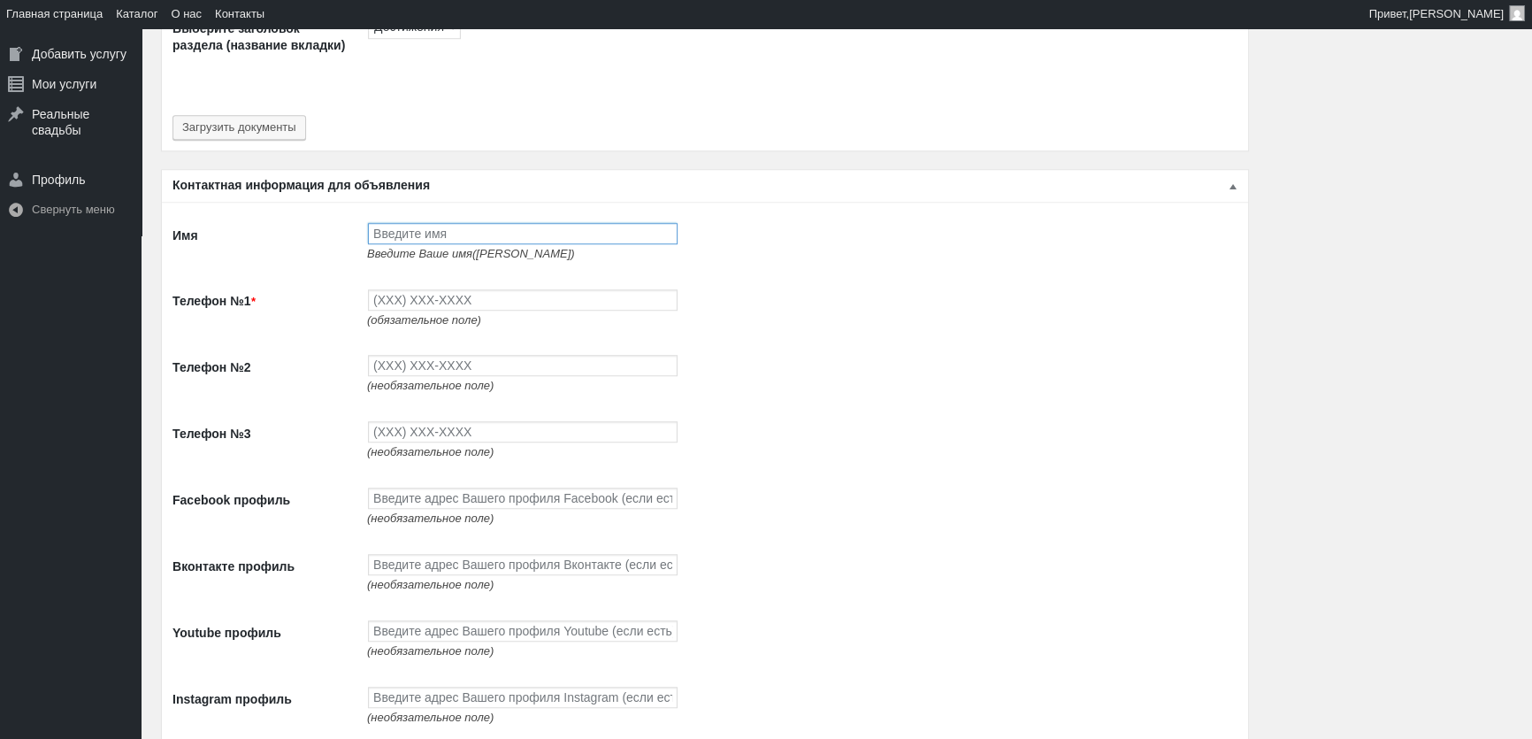
click at [392, 226] on input "Имя" at bounding box center [523, 233] width 310 height 21
type input "[PERSON_NAME]"
type input "(093) 765-5597"
type input "(093) 494-9497"
type input "(096) 494-9497"
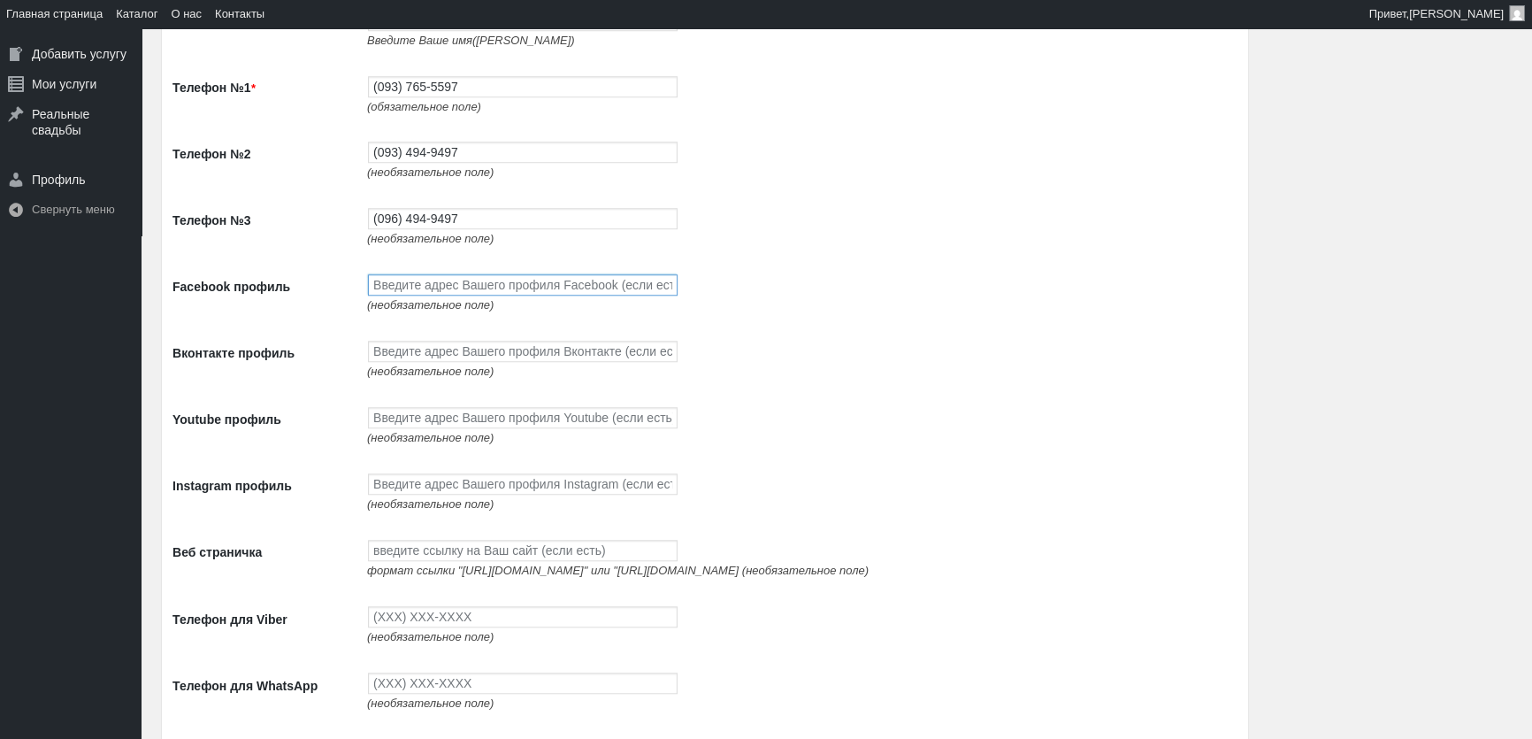
scroll to position [1929, 0]
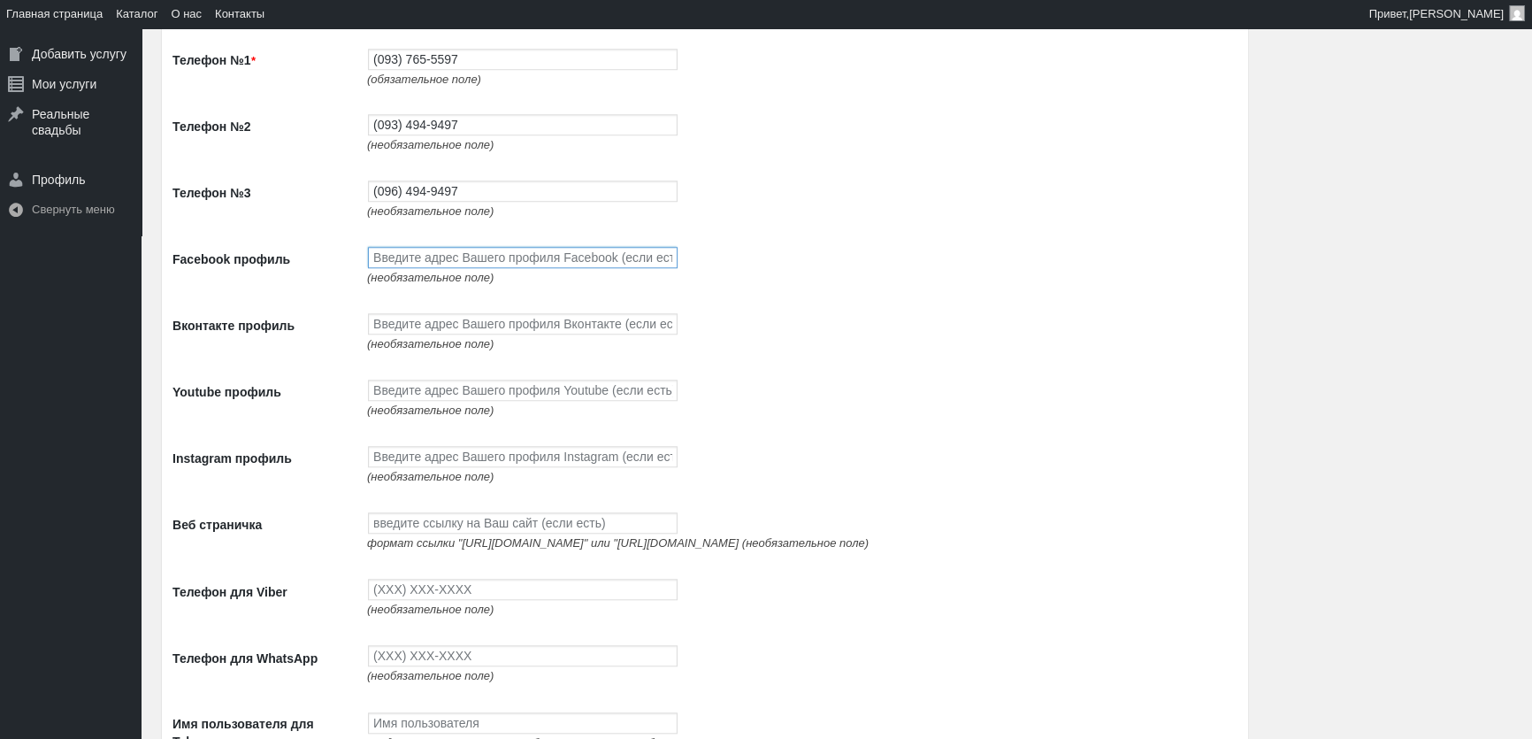
paste input "https://www.facebook.com/profile.php?id=100087672474351"
type input "https://www.facebook.com/profile.php?id=100087672474351"
click at [442, 396] on input "Youtube профиль" at bounding box center [523, 390] width 310 height 21
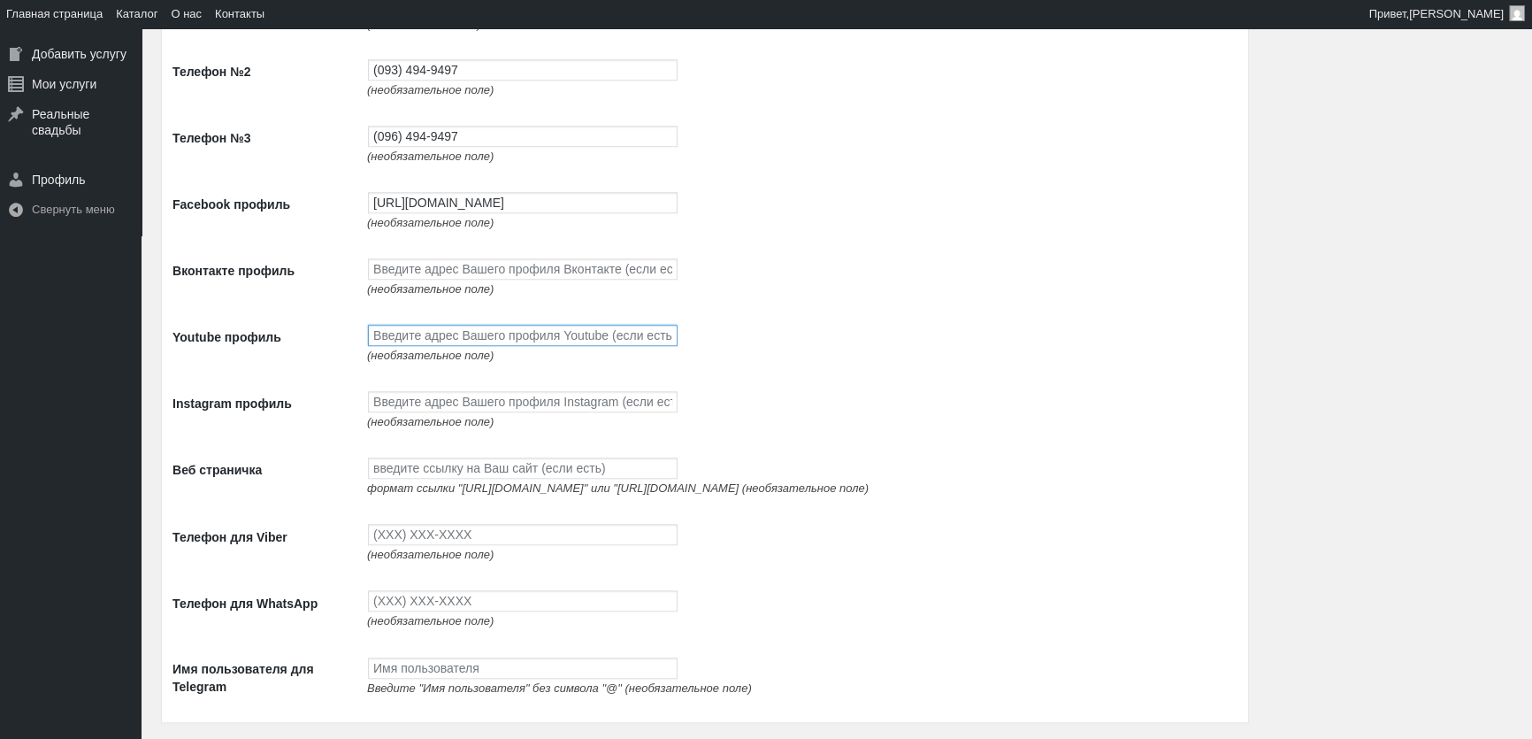
scroll to position [2010, 0]
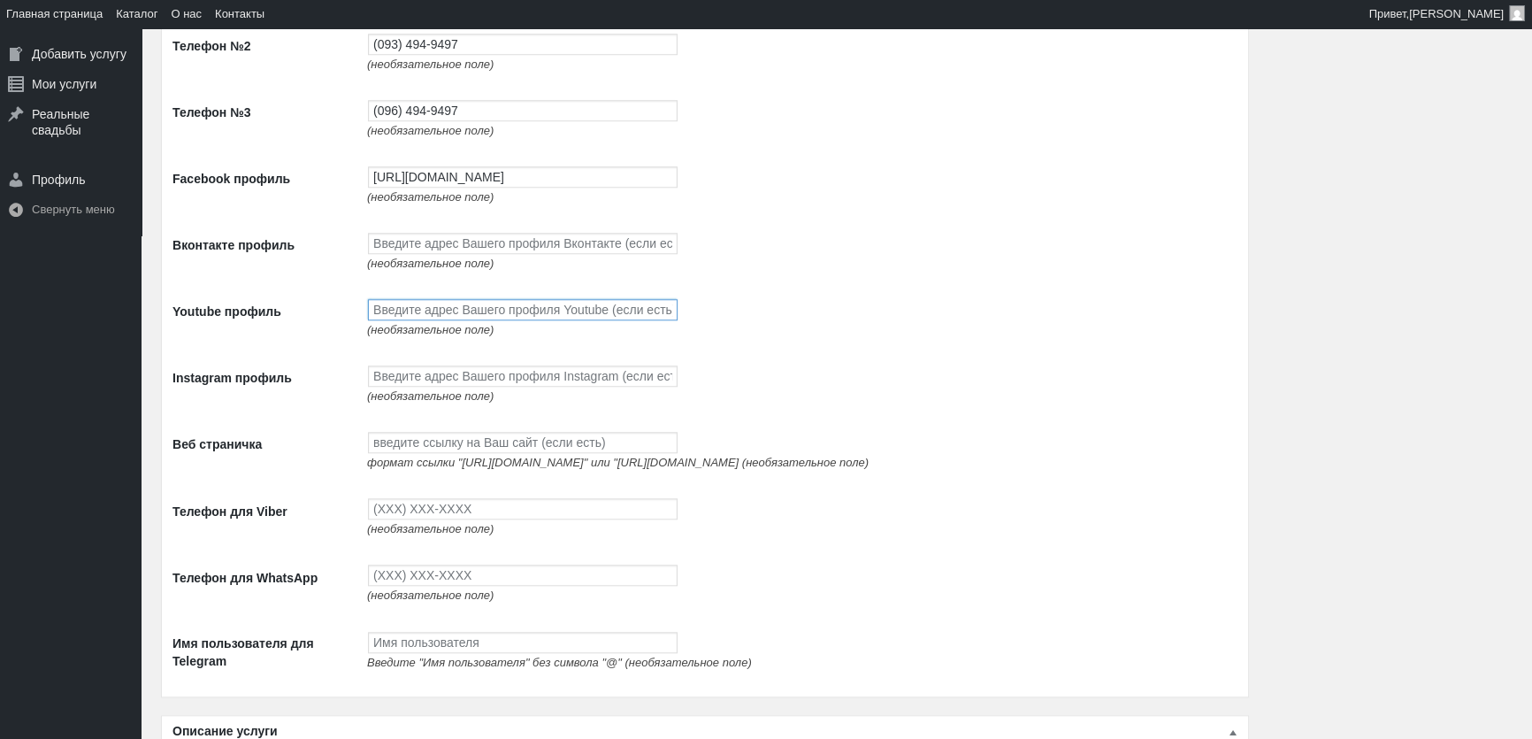
click at [424, 318] on input "Youtube профиль" at bounding box center [523, 309] width 310 height 21
paste input "https://www.youtube.com/channel/UCnpsi_6iHYtwxNPLj1BgTyg"
type input "https://www.youtube.com/channel/UCnpsi_6iHYtwxNPLj1BgTyg"
click at [428, 387] on input "Instagram профиль" at bounding box center [523, 375] width 310 height 21
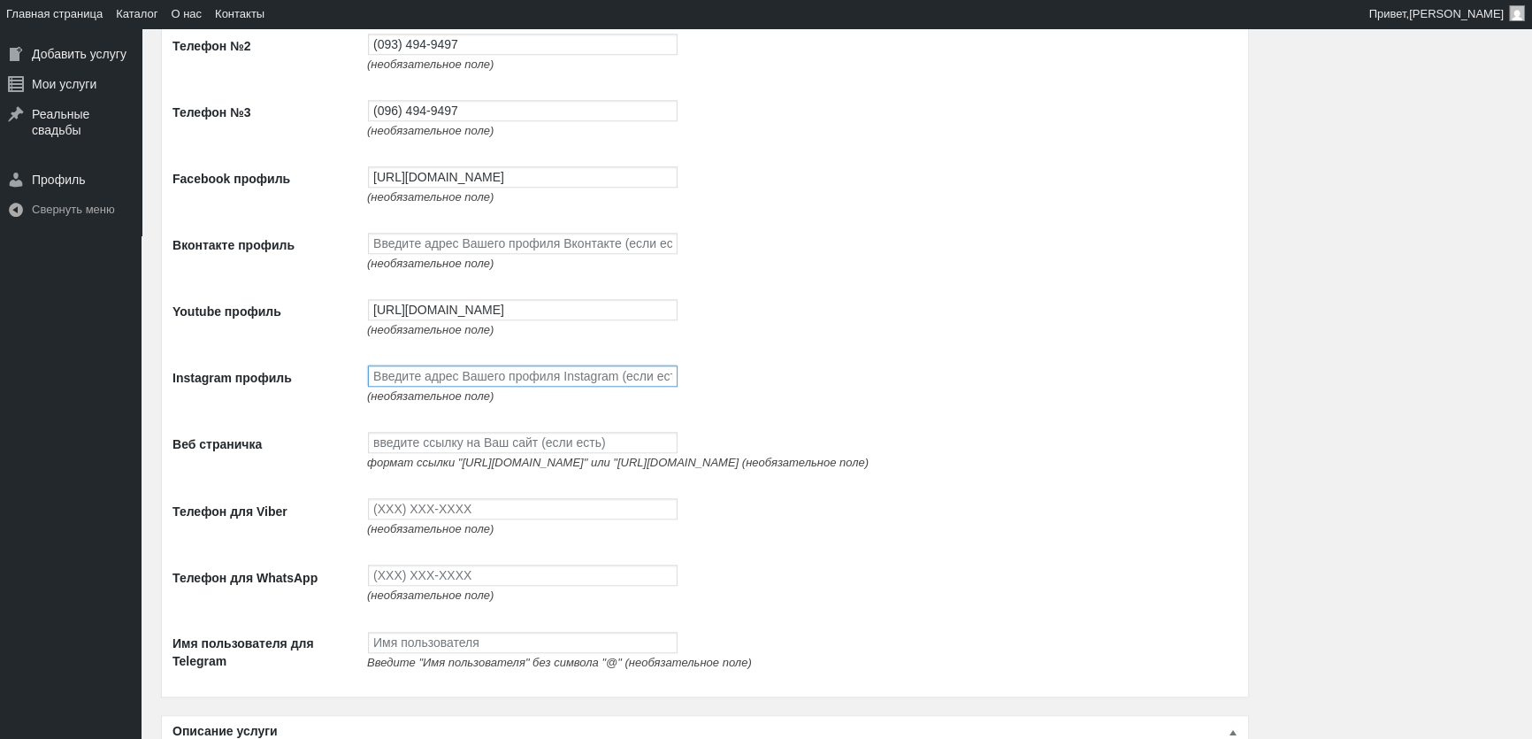
scroll to position [0, 0]
paste input "https://www.instagram.com/avtolimo/"
type input "https://www.instagram.com/avtolimo/"
click at [421, 453] on input "Веб страничка" at bounding box center [523, 442] width 310 height 21
paste input "http://avtolimo.com.ua/"
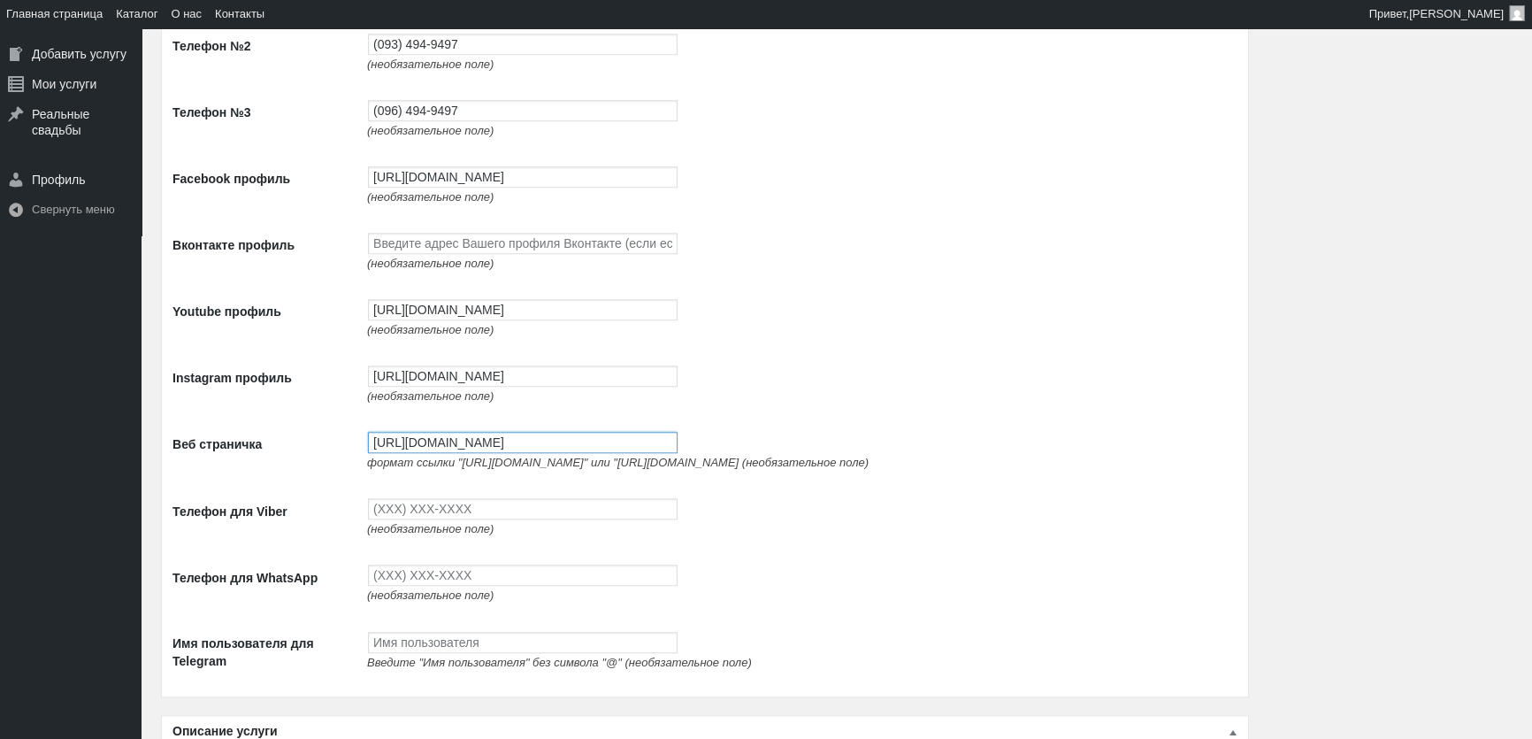
type input "http://avtolimo.com.ua/"
click at [479, 519] on input "Телефон для Viber" at bounding box center [523, 508] width 310 height 21
type input "(093) 765-5597"
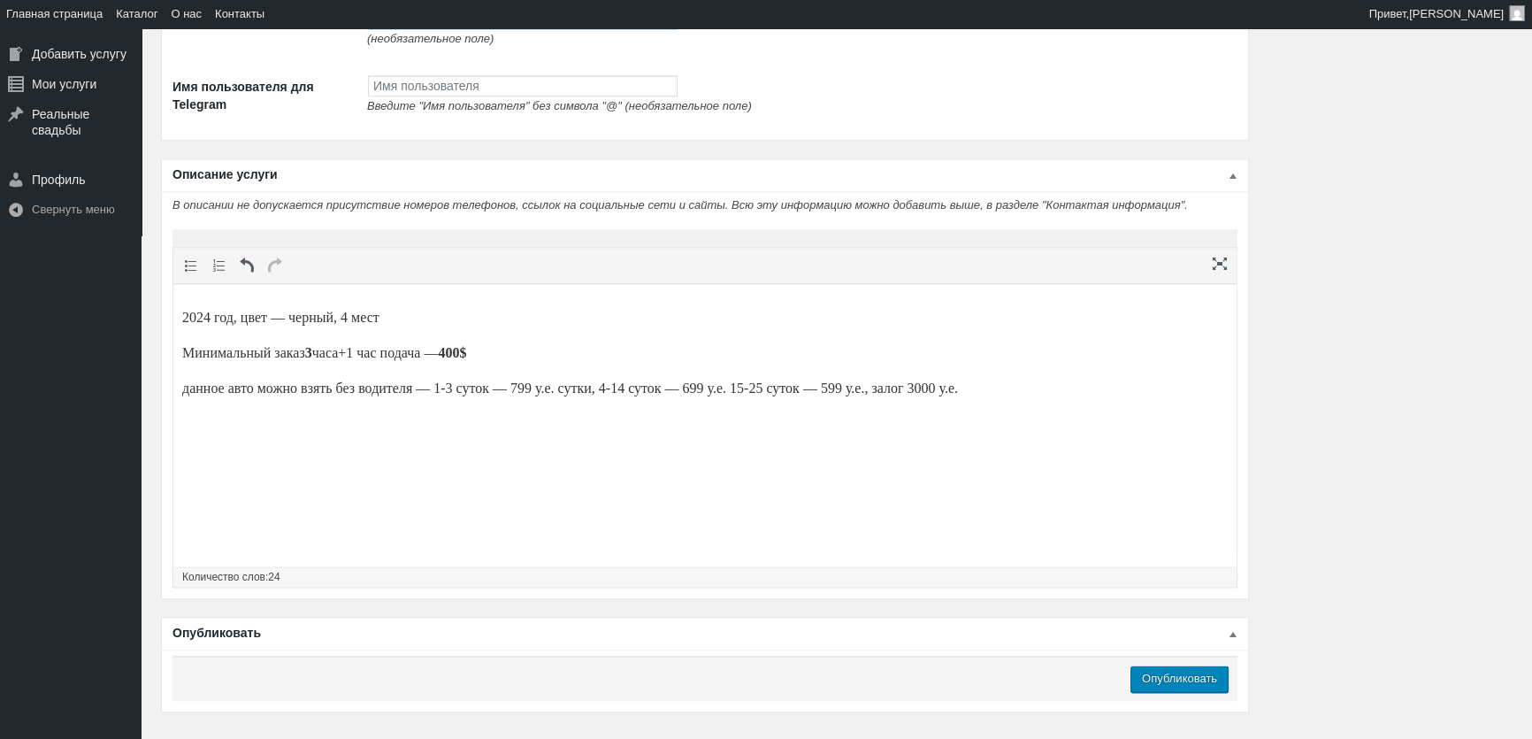
scroll to position [2635, 0]
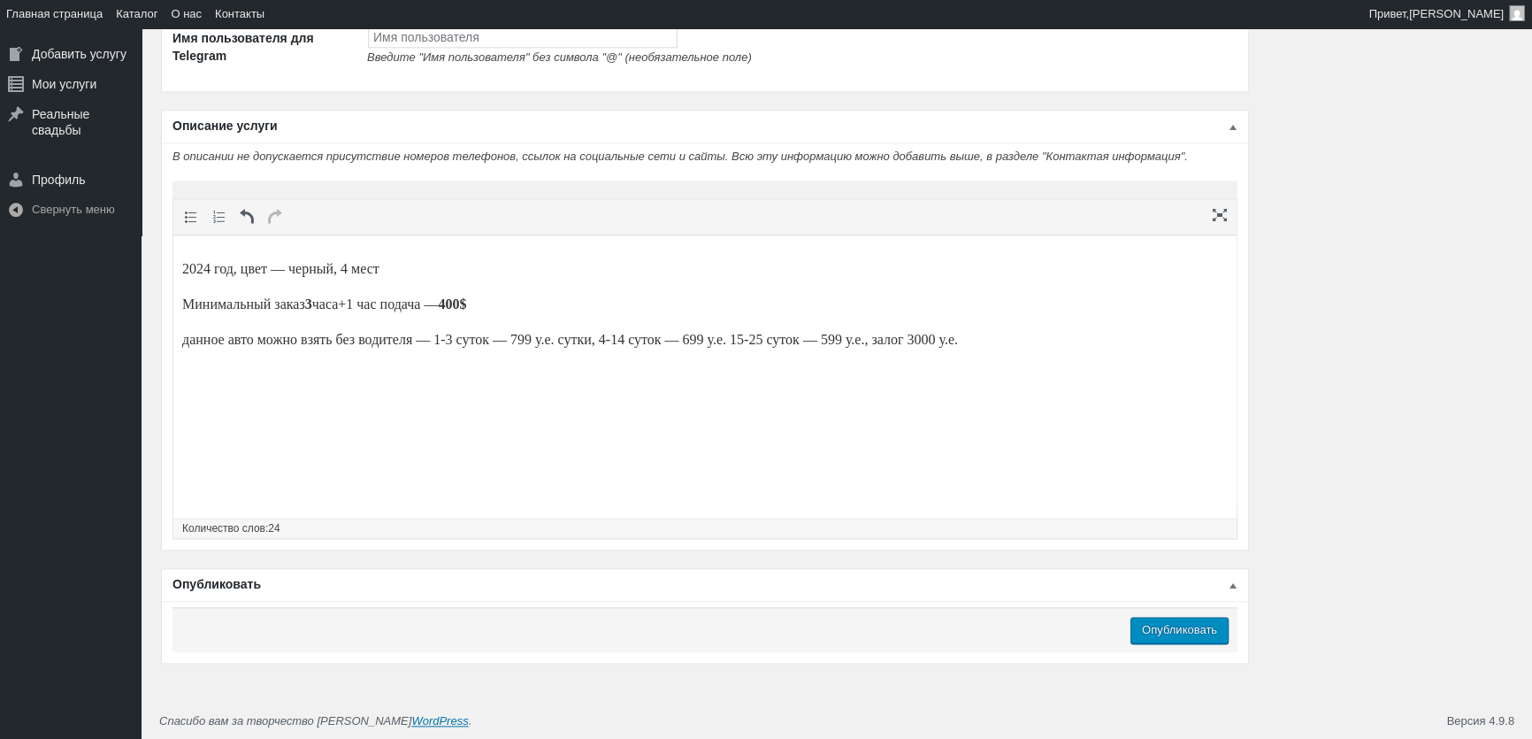
type input "(093) 765-5597"
click at [1196, 627] on input "Опубликовать" at bounding box center [1180, 630] width 98 height 27
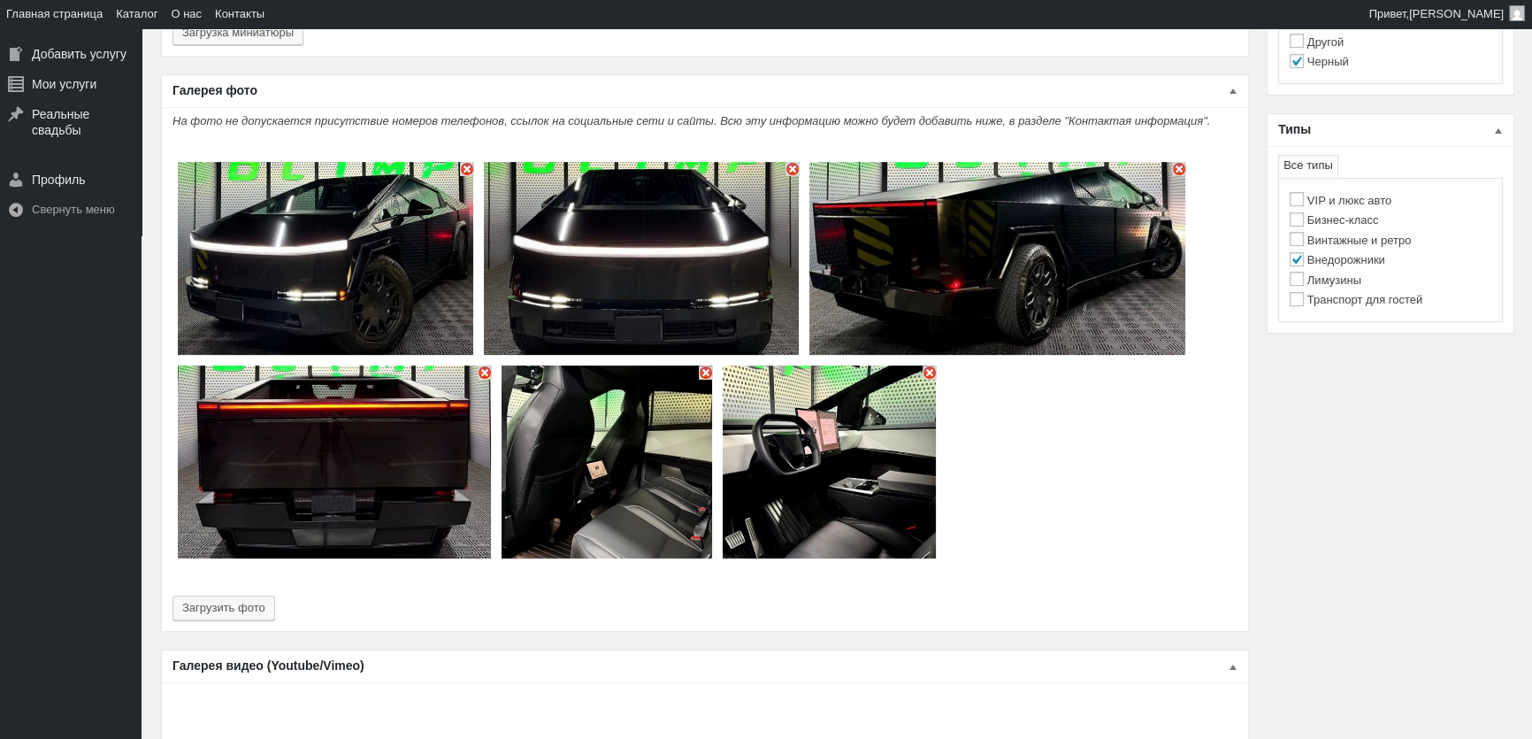
scroll to position [0, 0]
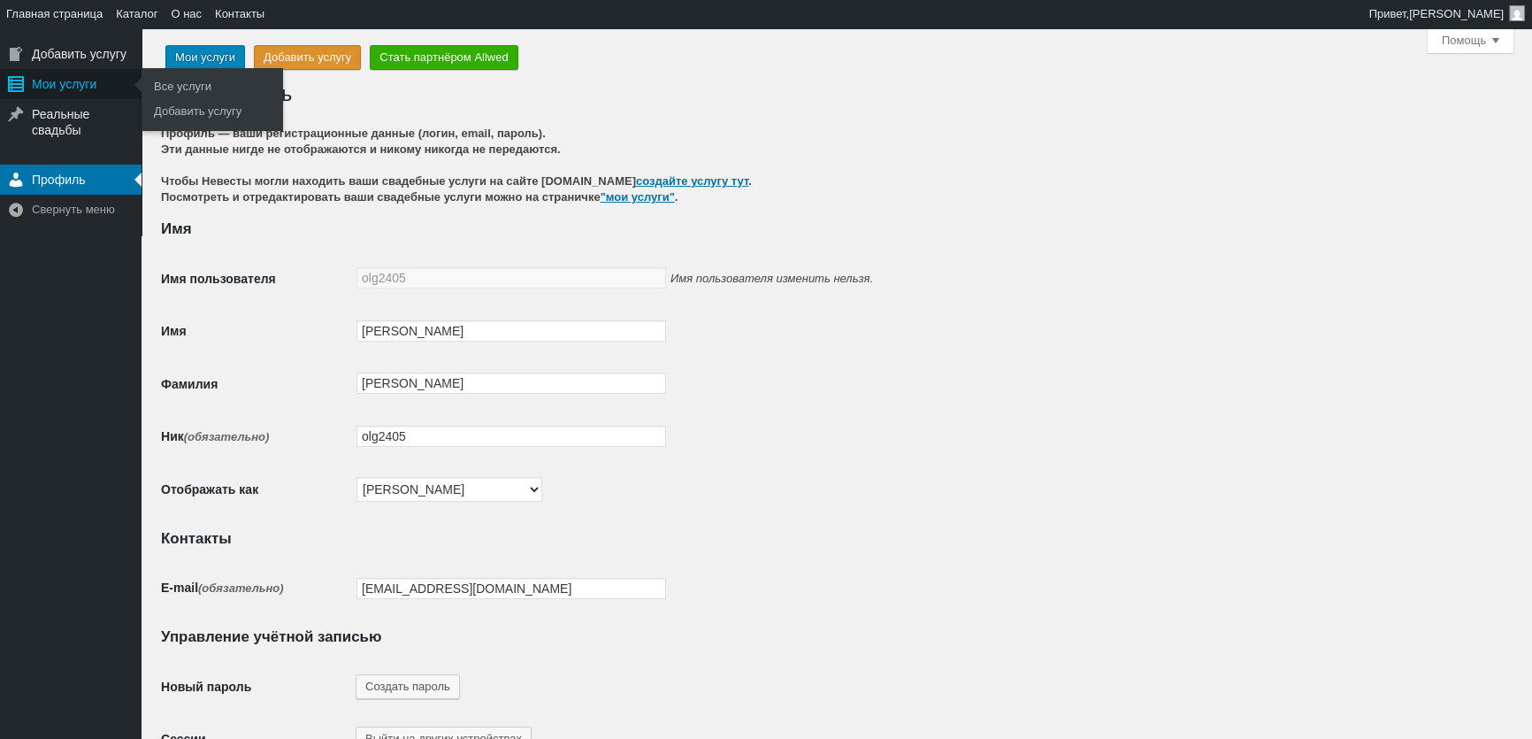
click at [76, 85] on div "Мои услуги" at bounding box center [71, 84] width 142 height 30
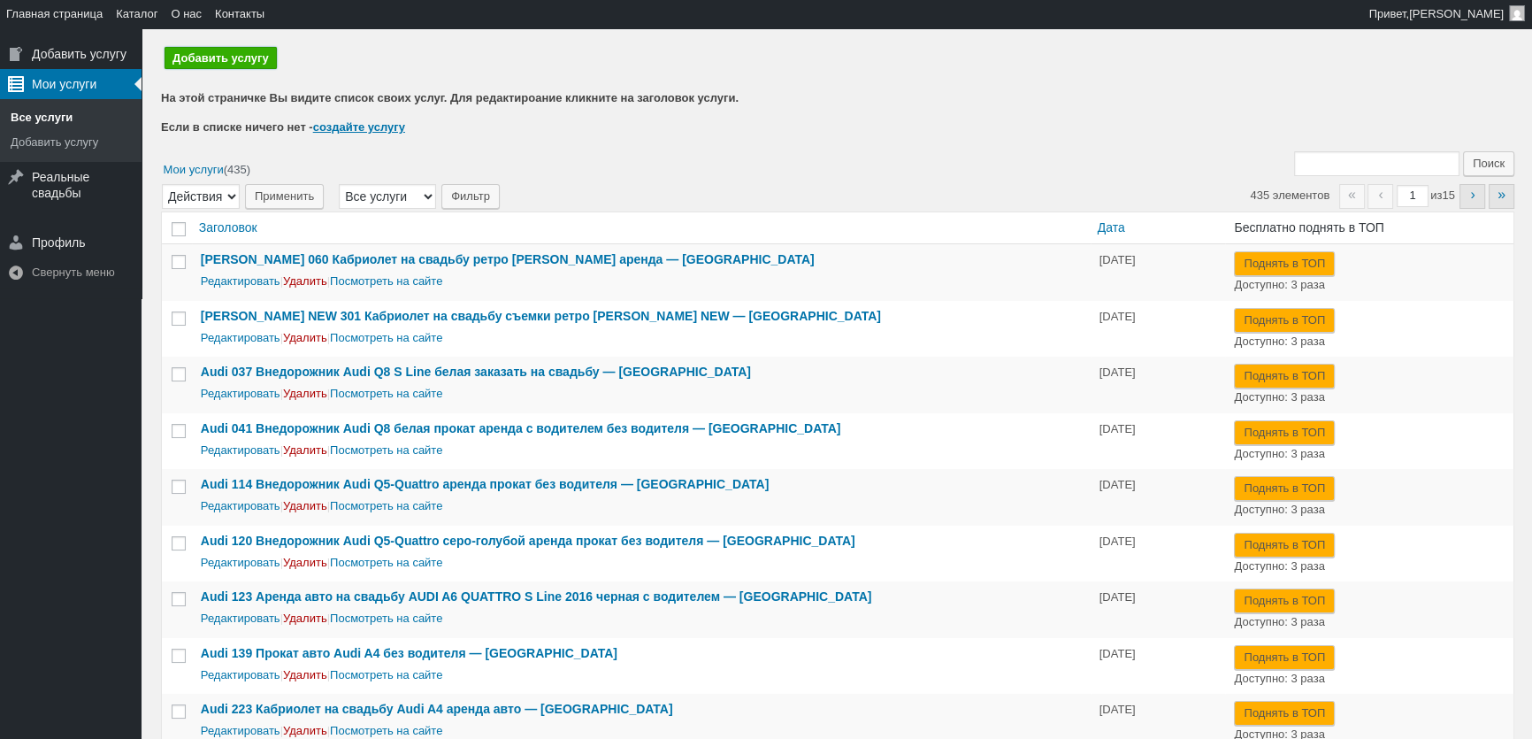
click at [240, 59] on link "Добавить услугу" at bounding box center [221, 58] width 112 height 22
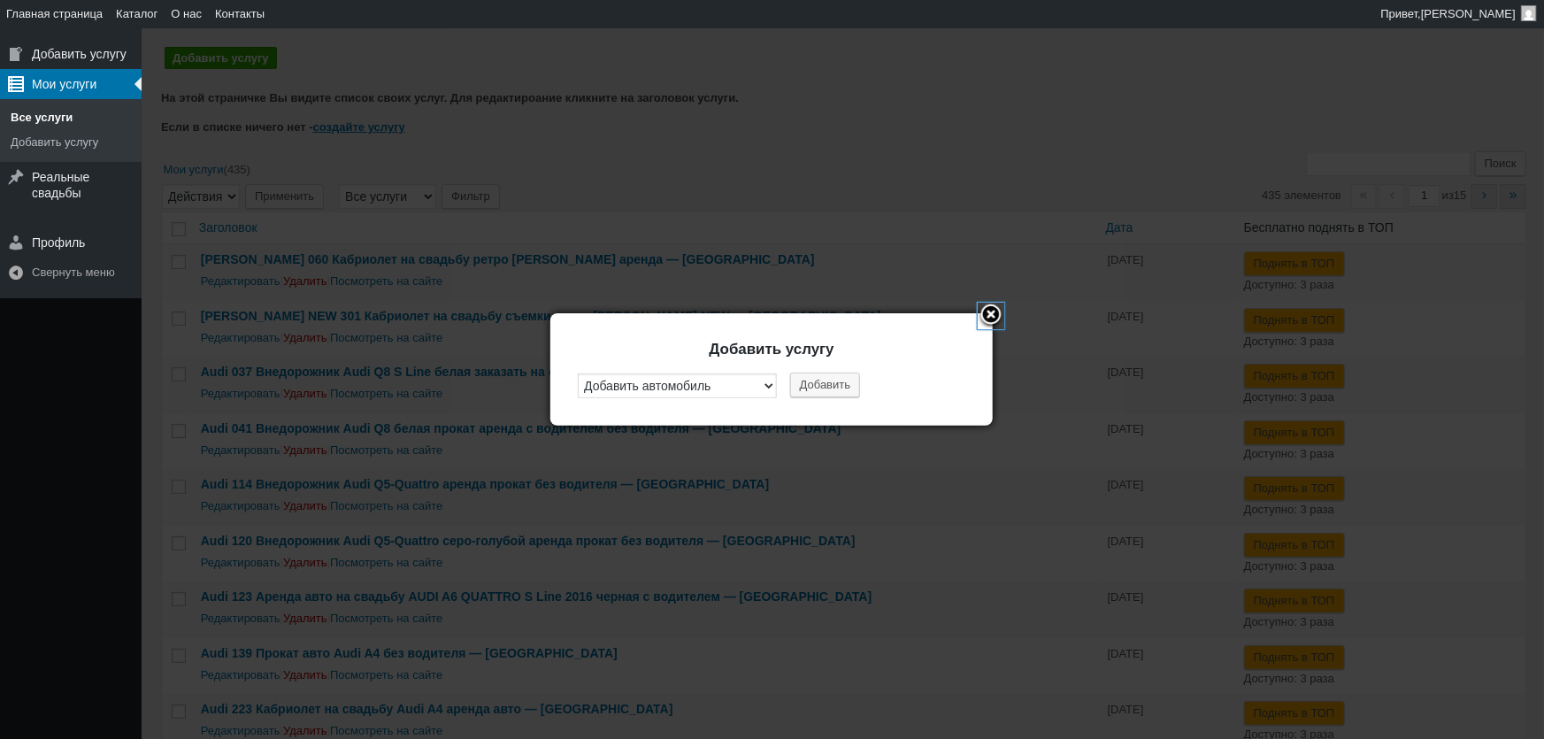
click at [981, 309] on link "Close" at bounding box center [991, 316] width 27 height 27
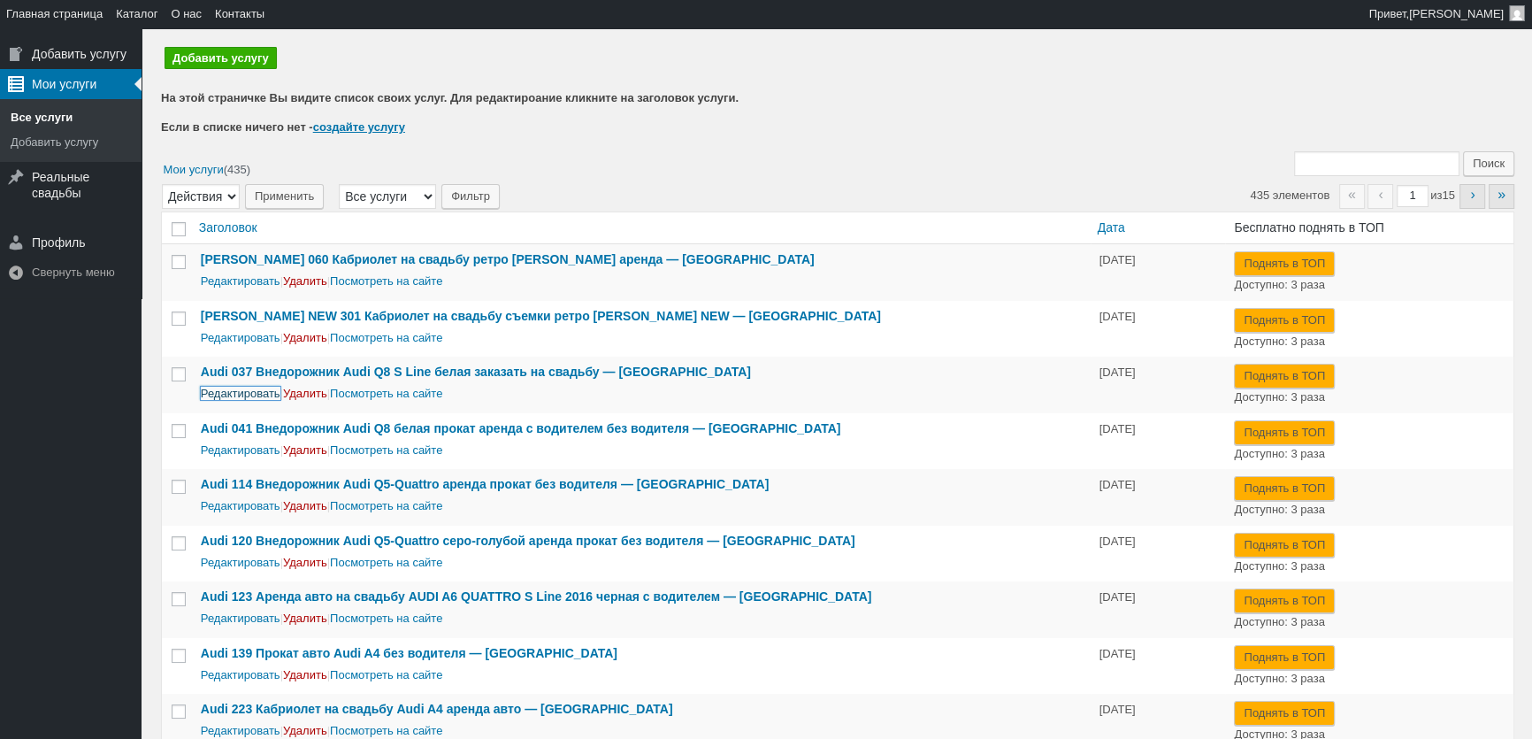
click at [245, 395] on link "Редактировать" at bounding box center [241, 393] width 80 height 13
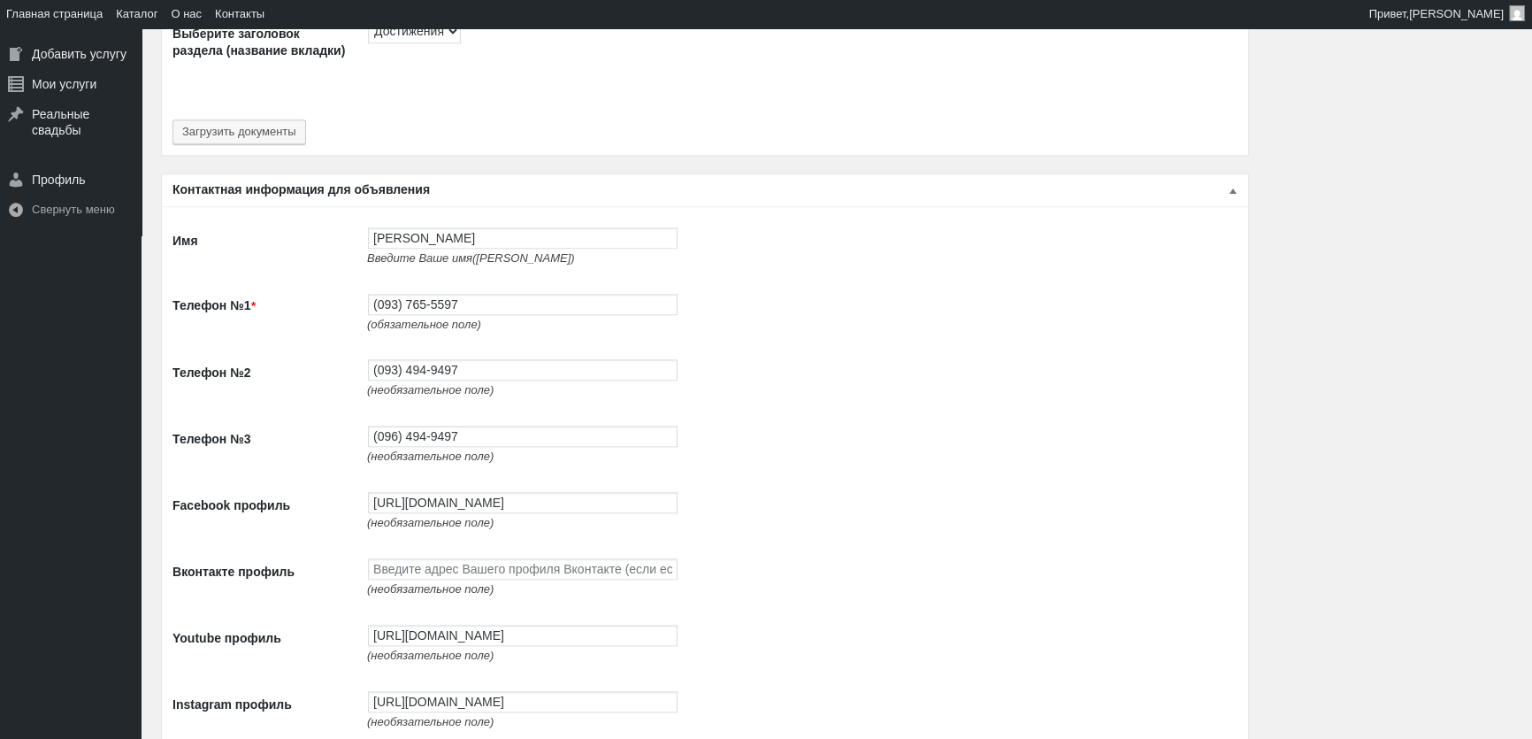
scroll to position [2842, 0]
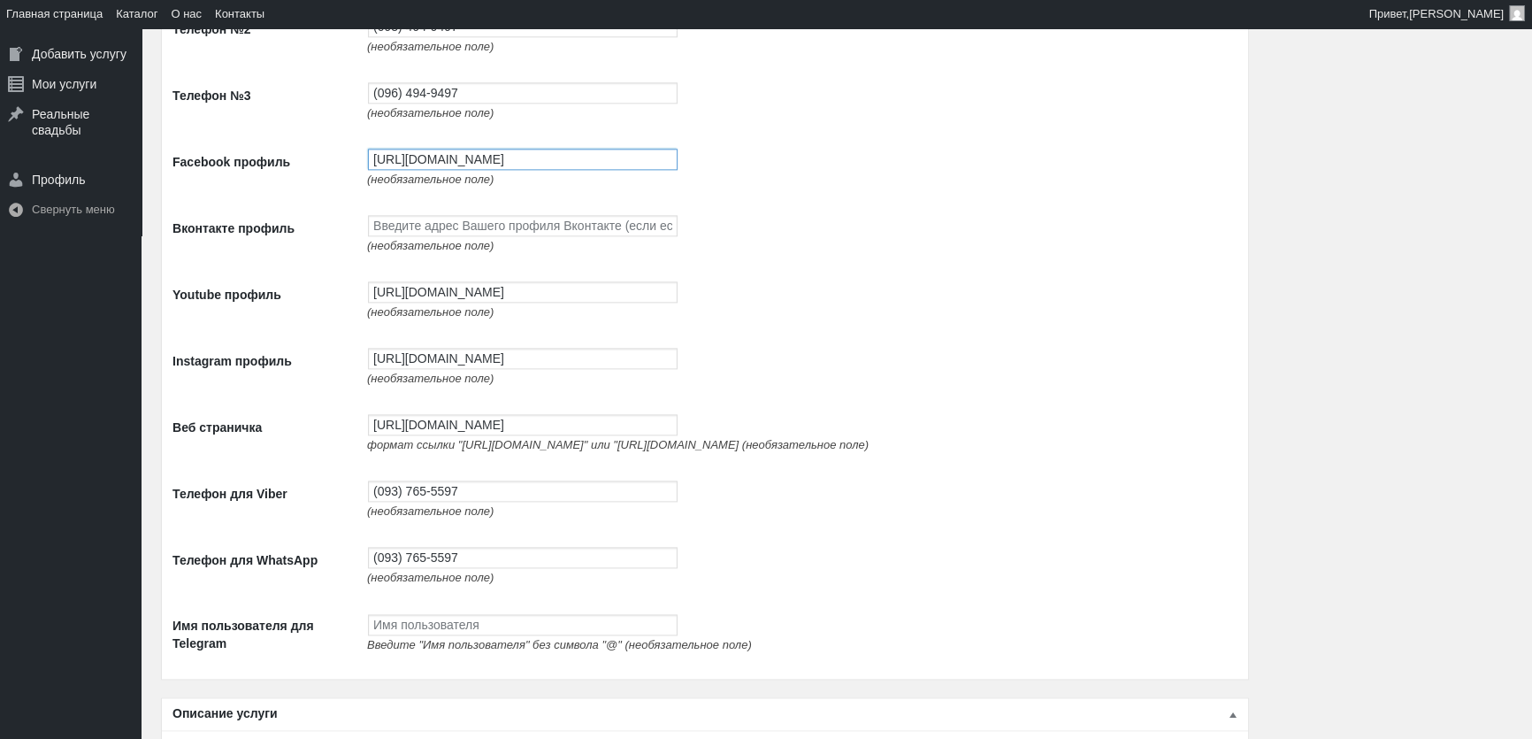
click at [431, 166] on input "https://www.facebook.com/profile.php?id=100087672474351" at bounding box center [523, 159] width 310 height 21
click at [466, 300] on input "https://www.youtube.com/channel/UCnpsi_6iHYtwxNPLj1BgTyg" at bounding box center [523, 291] width 310 height 21
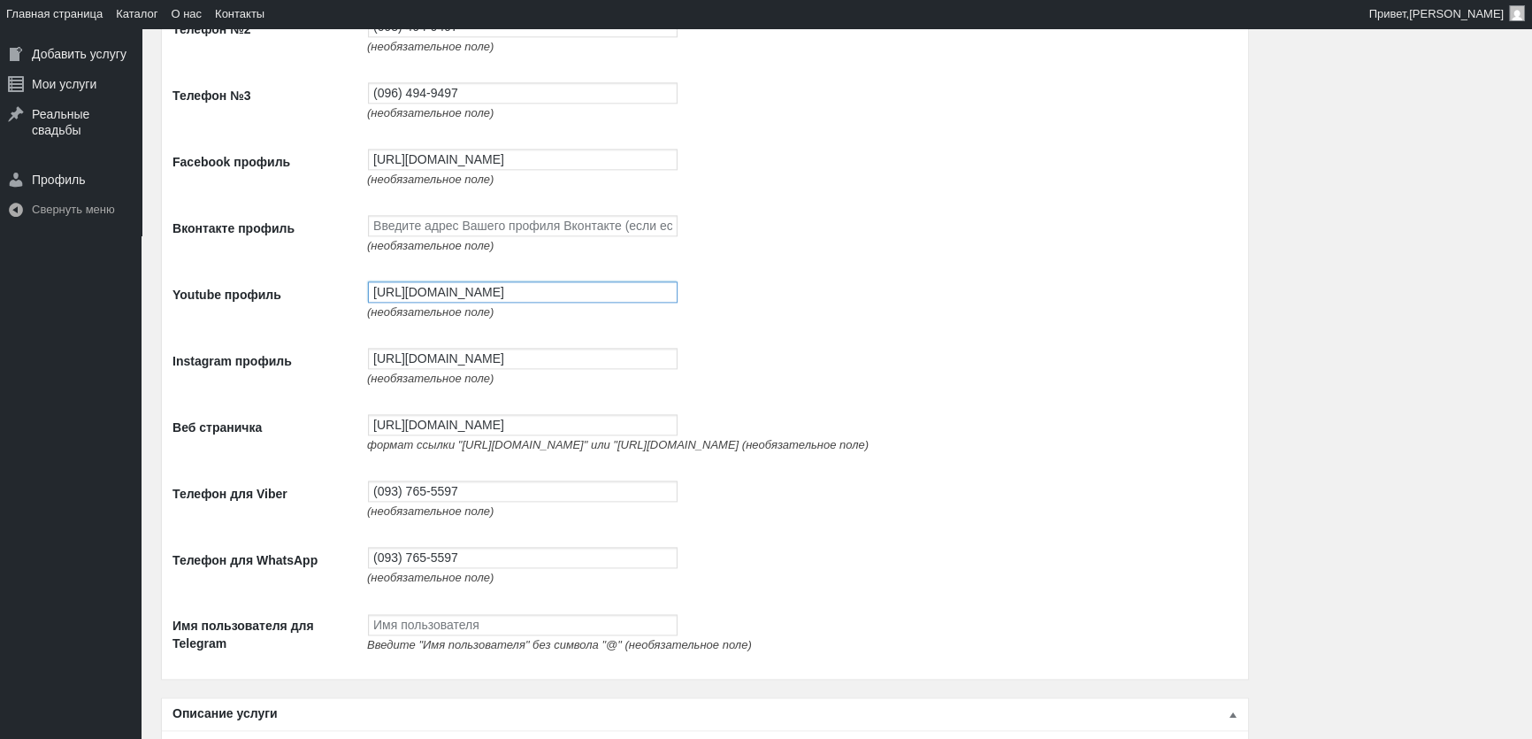
click at [466, 300] on input "https://www.youtube.com/channel/UCnpsi_6iHYtwxNPLj1BgTyg" at bounding box center [523, 291] width 310 height 21
click at [471, 358] on input "https://www.instagram.com/avtolimo/" at bounding box center [523, 358] width 310 height 21
click at [471, 416] on td "http://avtolimo.com.ua/ формат ссылки "http://google.com" или "https://google.c…" at bounding box center [797, 433] width 879 height 66
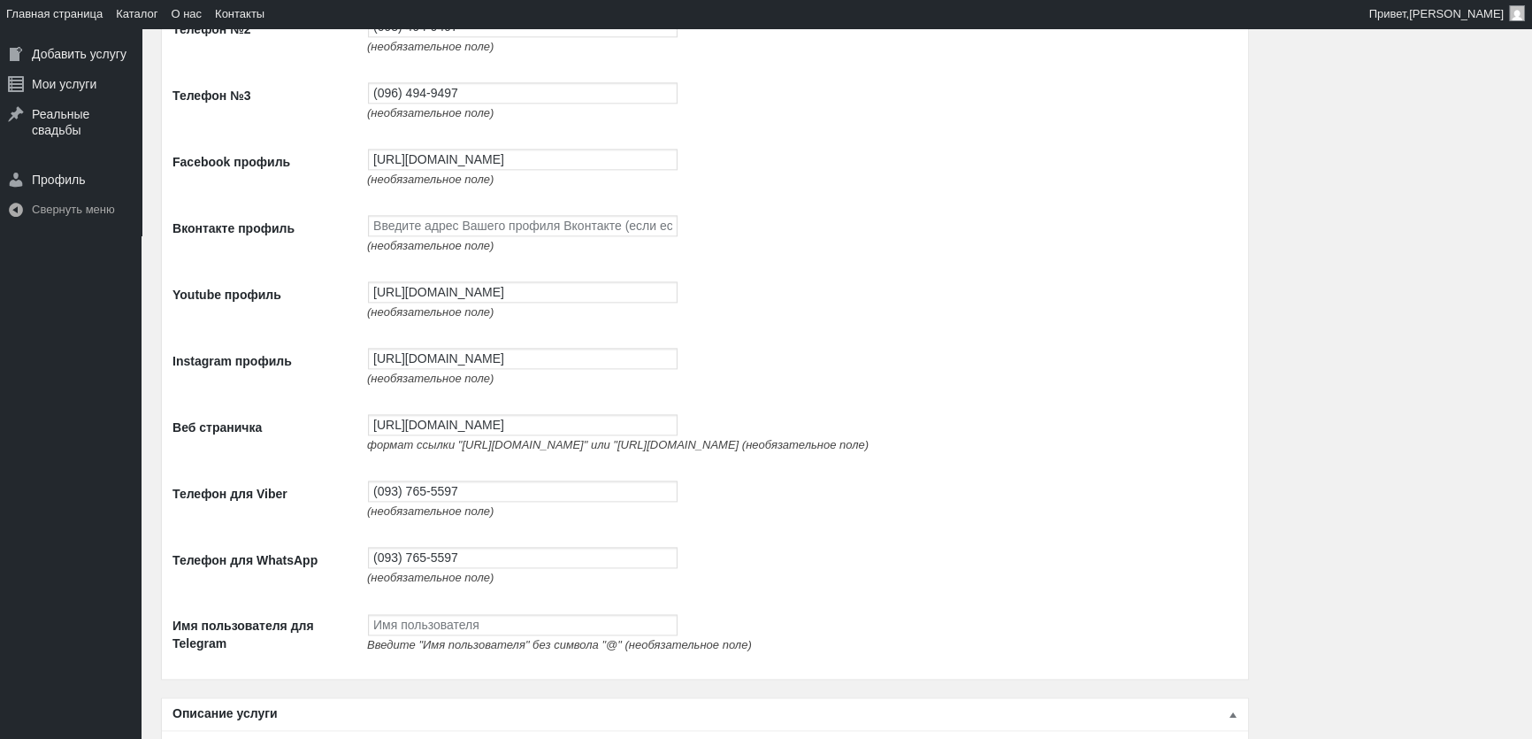
click at [459, 450] on span "формат ссылки "http://google.com" или "https://google.com (необязательное поле)" at bounding box center [618, 444] width 502 height 13
click at [459, 433] on input "http://avtolimo.com.ua/" at bounding box center [523, 424] width 310 height 21
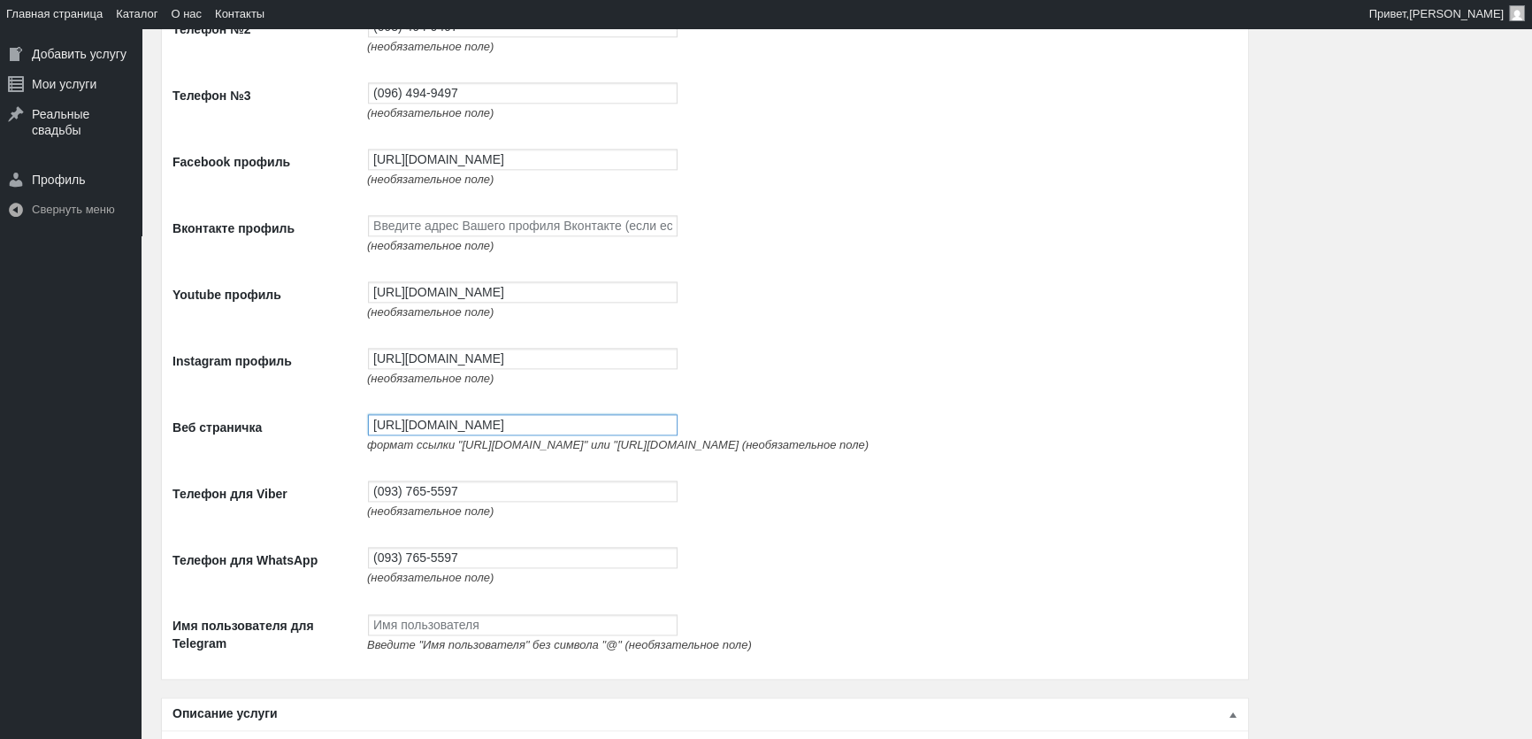
click at [459, 433] on input "http://avtolimo.com.ua/" at bounding box center [523, 424] width 310 height 21
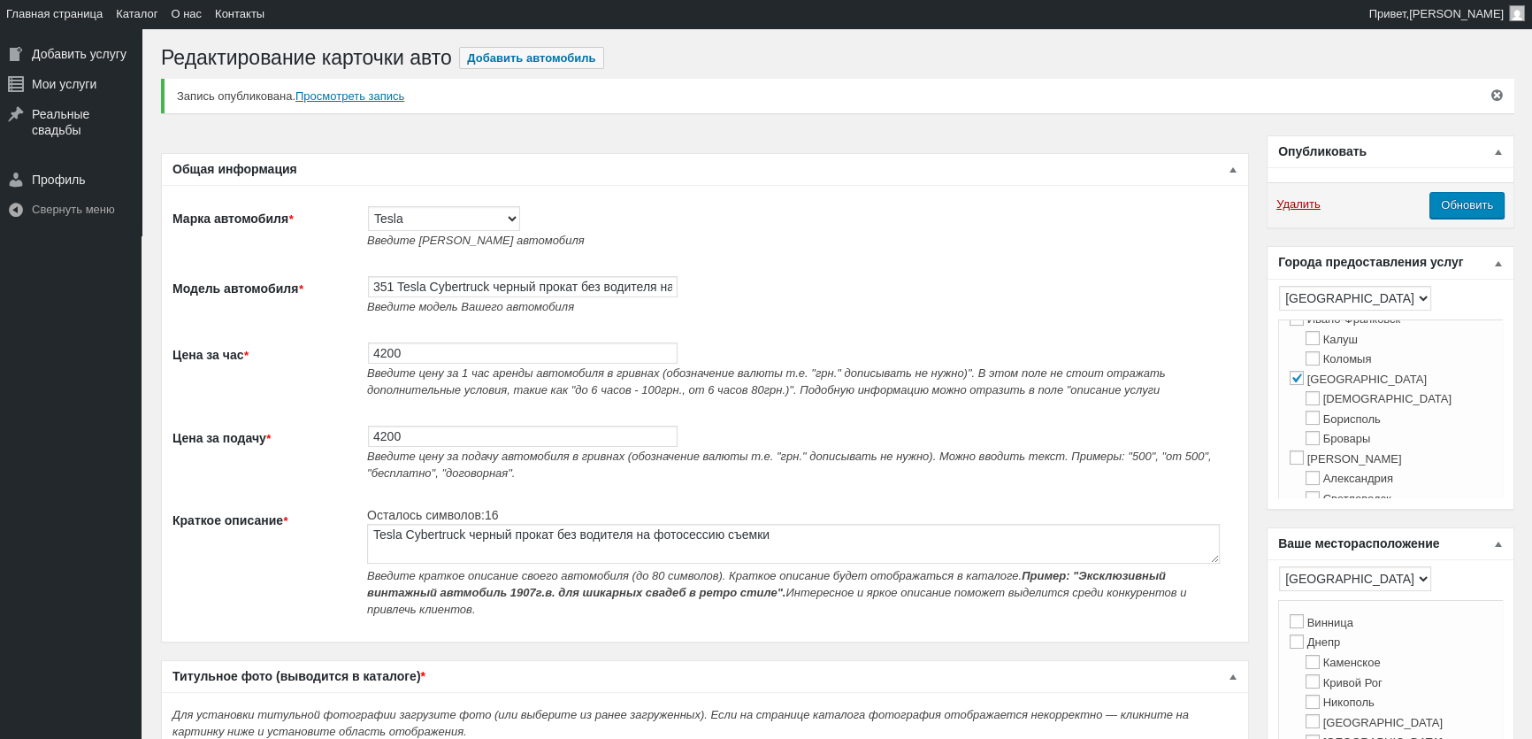
scroll to position [563, 0]
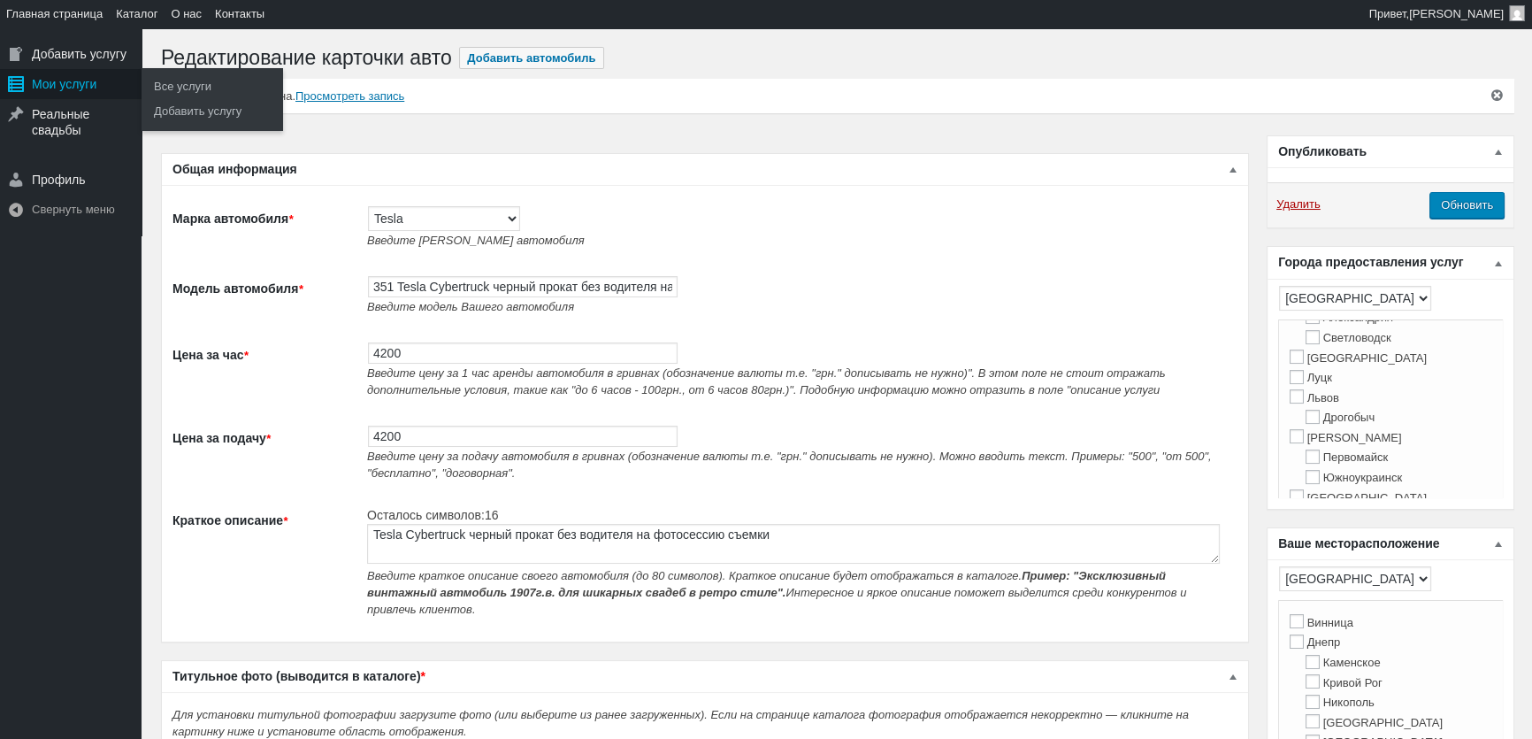
click at [66, 90] on div "Мои услуги" at bounding box center [71, 84] width 142 height 30
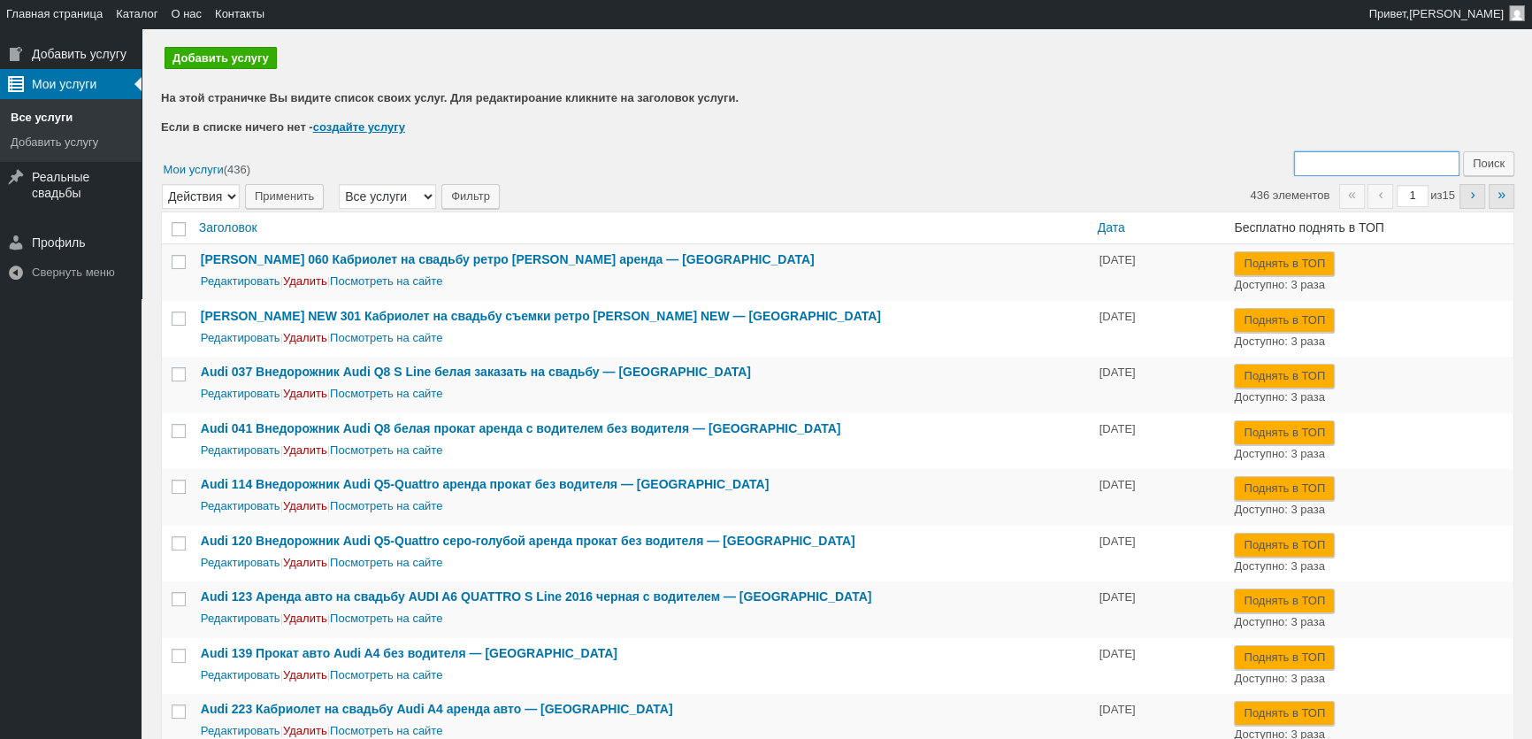
click at [1383, 172] on input "Поиск:" at bounding box center [1376, 163] width 165 height 25
type input "351"
click at [1463, 151] on input "Поиск" at bounding box center [1488, 163] width 51 height 25
